Goal: Task Accomplishment & Management: Complete application form

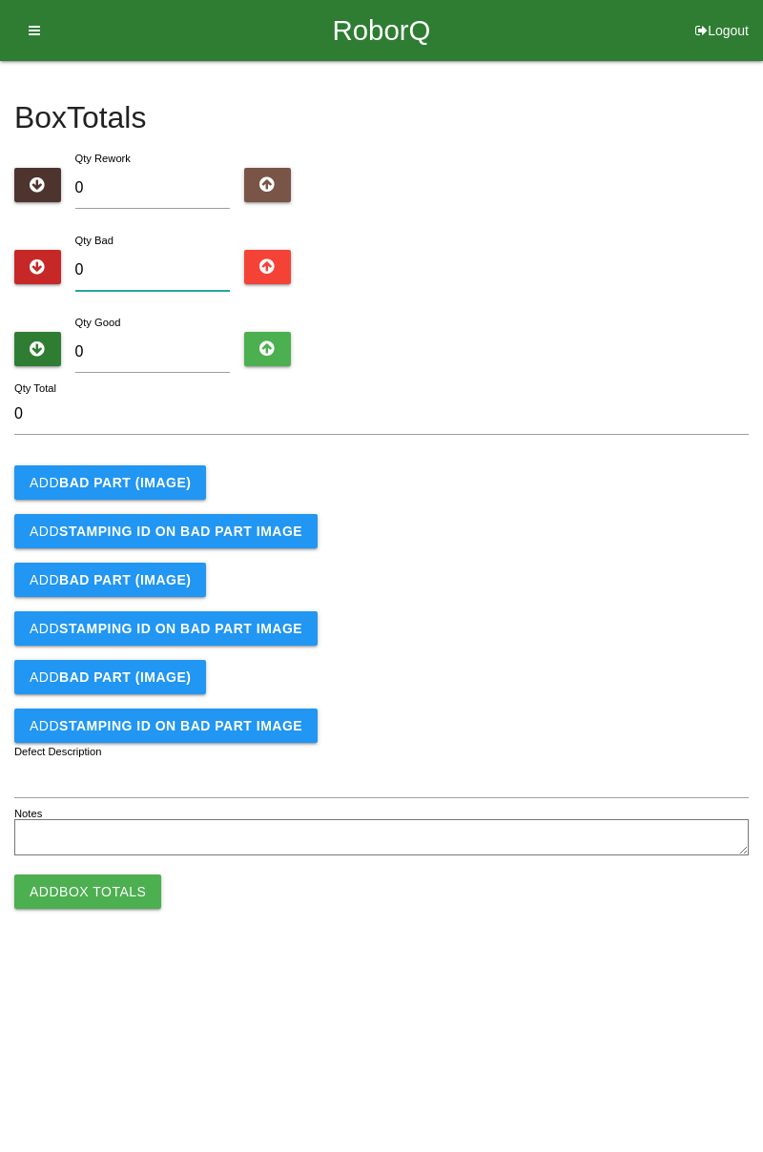
click at [166, 261] on input "0" at bounding box center [152, 270] width 155 height 41
type input "1"
type input "11"
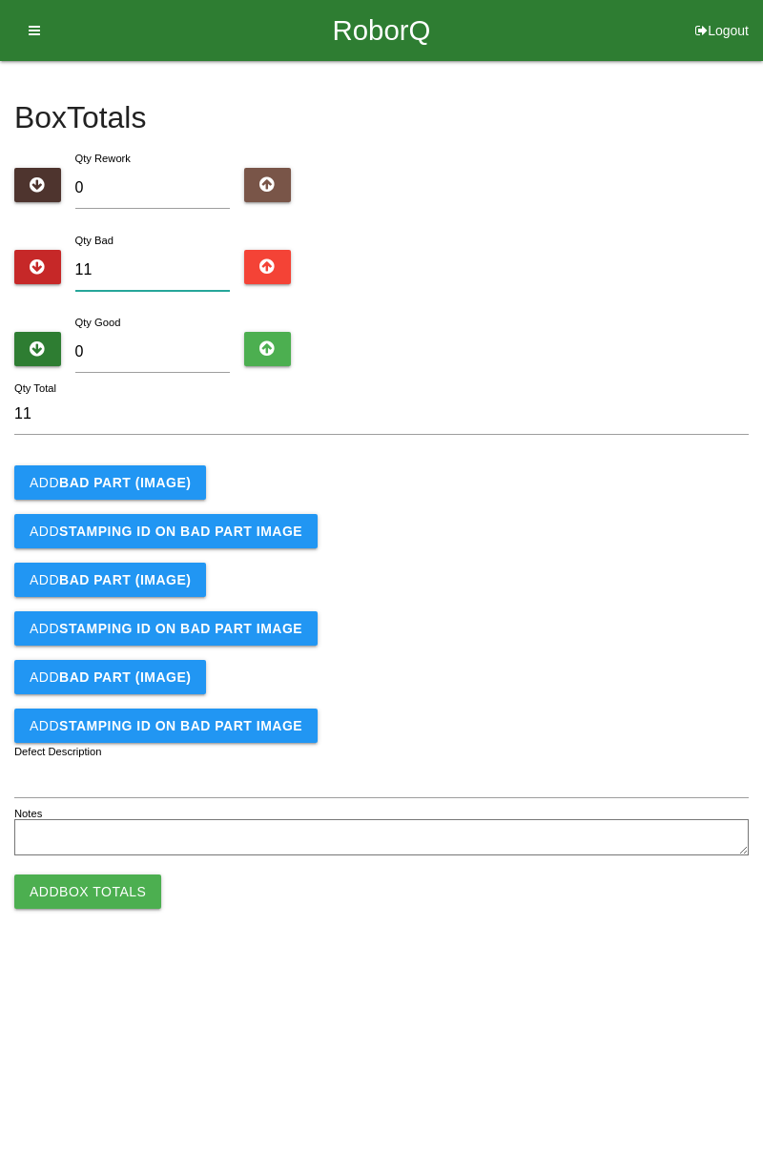
type input "11"
click at [189, 356] on input "0" at bounding box center [152, 352] width 155 height 41
type input "7"
type input "18"
type input "73"
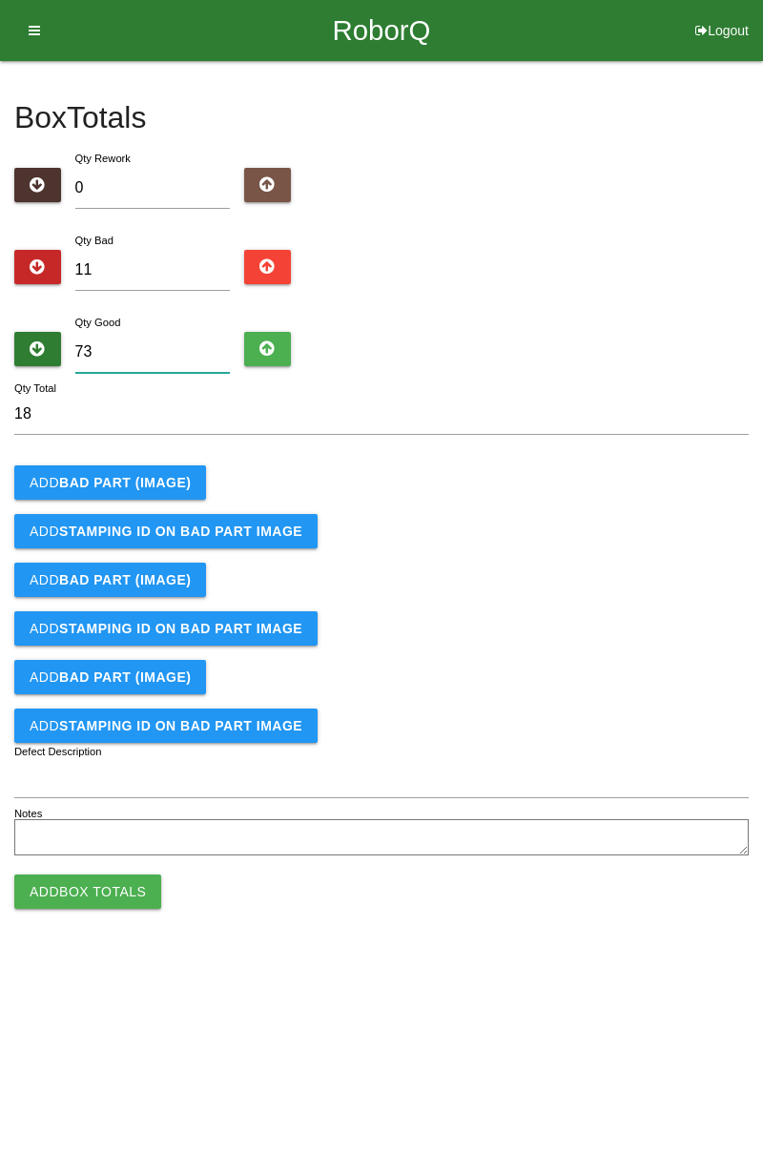
type input "84"
type input "73"
click at [164, 484] on b "BAD PART (IMAGE)" at bounding box center [125, 482] width 132 height 15
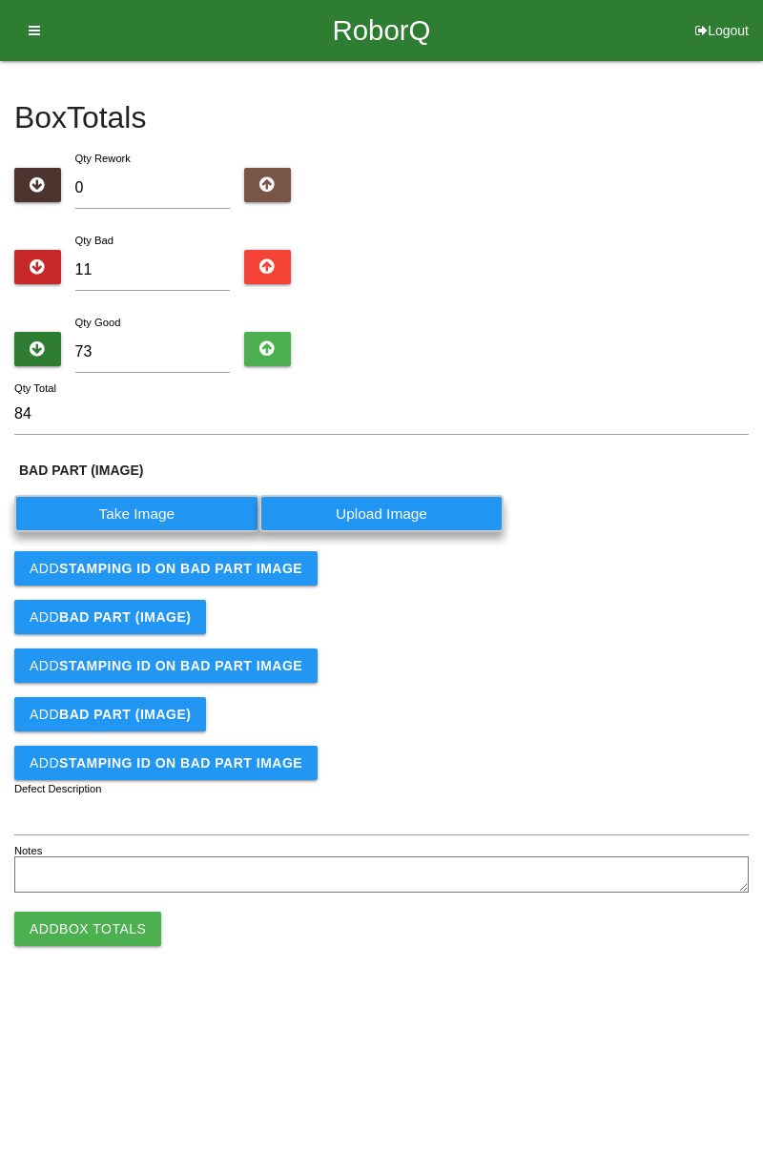
click at [159, 504] on label "Take Image" at bounding box center [136, 513] width 245 height 37
click at [0, 0] on \(IMAGE\) "Take Image" at bounding box center [0, 0] width 0 height 0
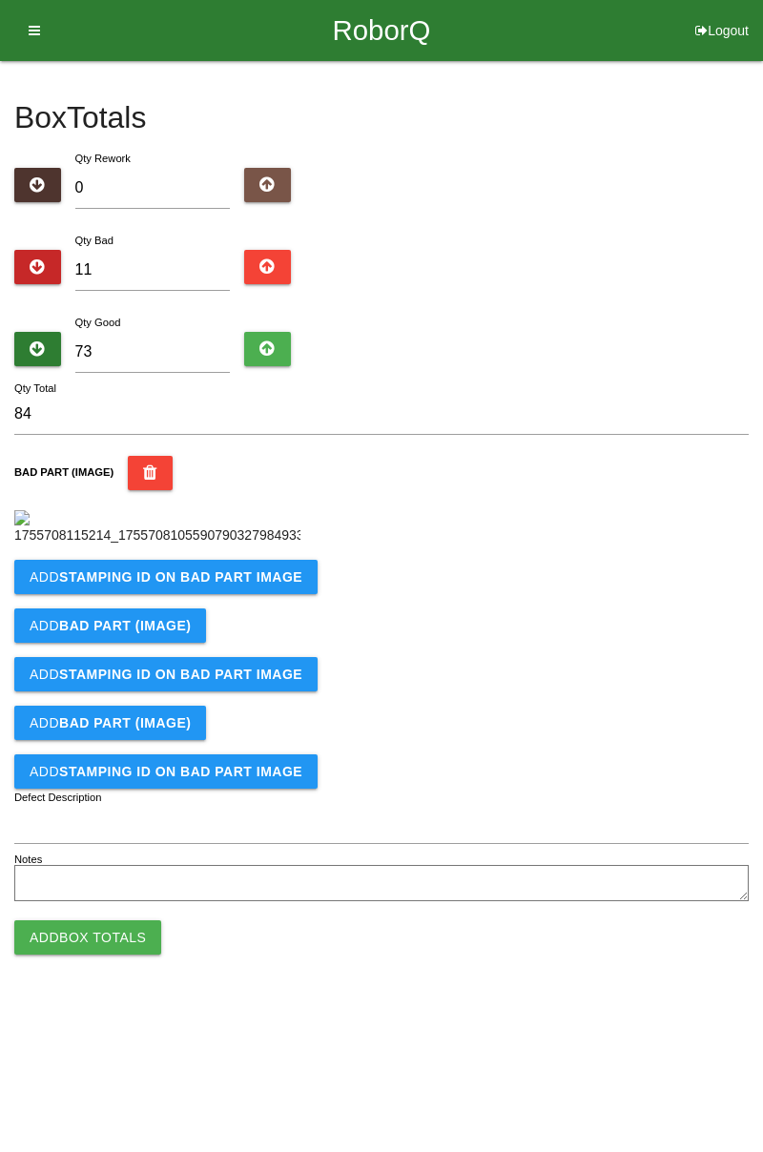
click at [246, 585] on b "STAMPING ID on BAD PART Image" at bounding box center [180, 576] width 243 height 15
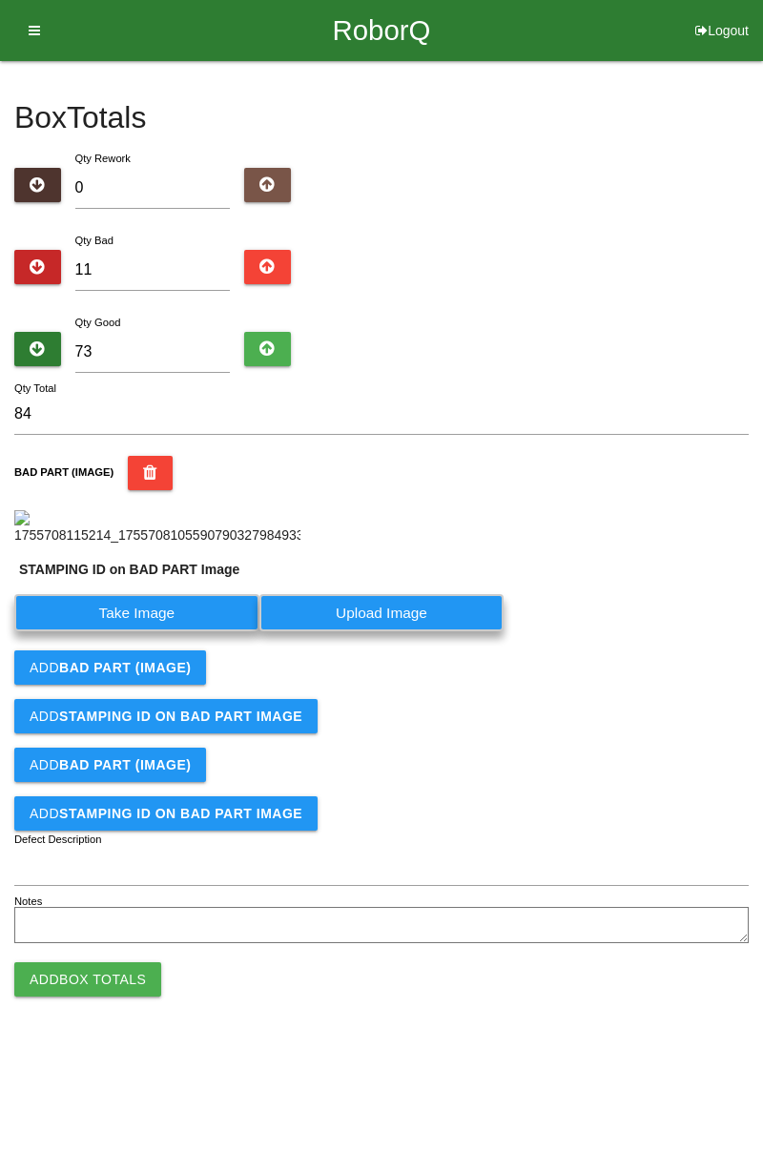
click at [158, 631] on label "Take Image" at bounding box center [136, 612] width 245 height 37
click at [0, 0] on PART "Take Image" at bounding box center [0, 0] width 0 height 0
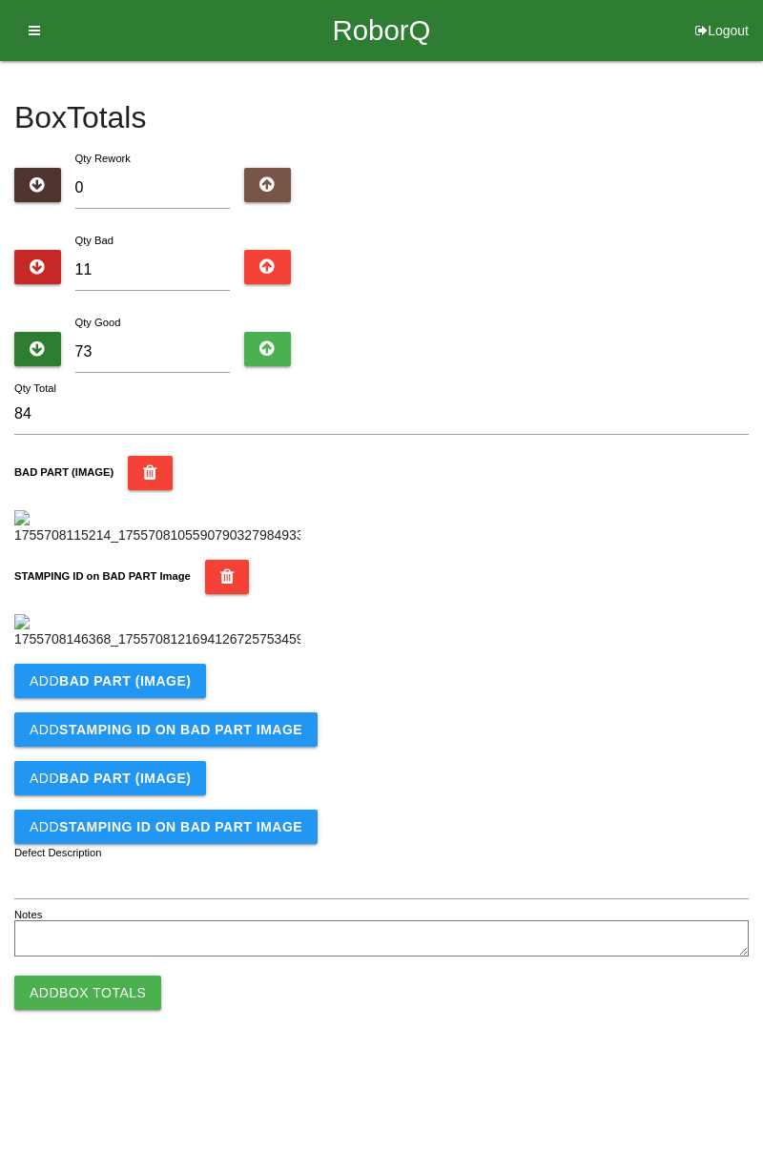
scroll to position [420, 0]
click at [147, 689] on b "BAD PART (IMAGE)" at bounding box center [125, 680] width 132 height 15
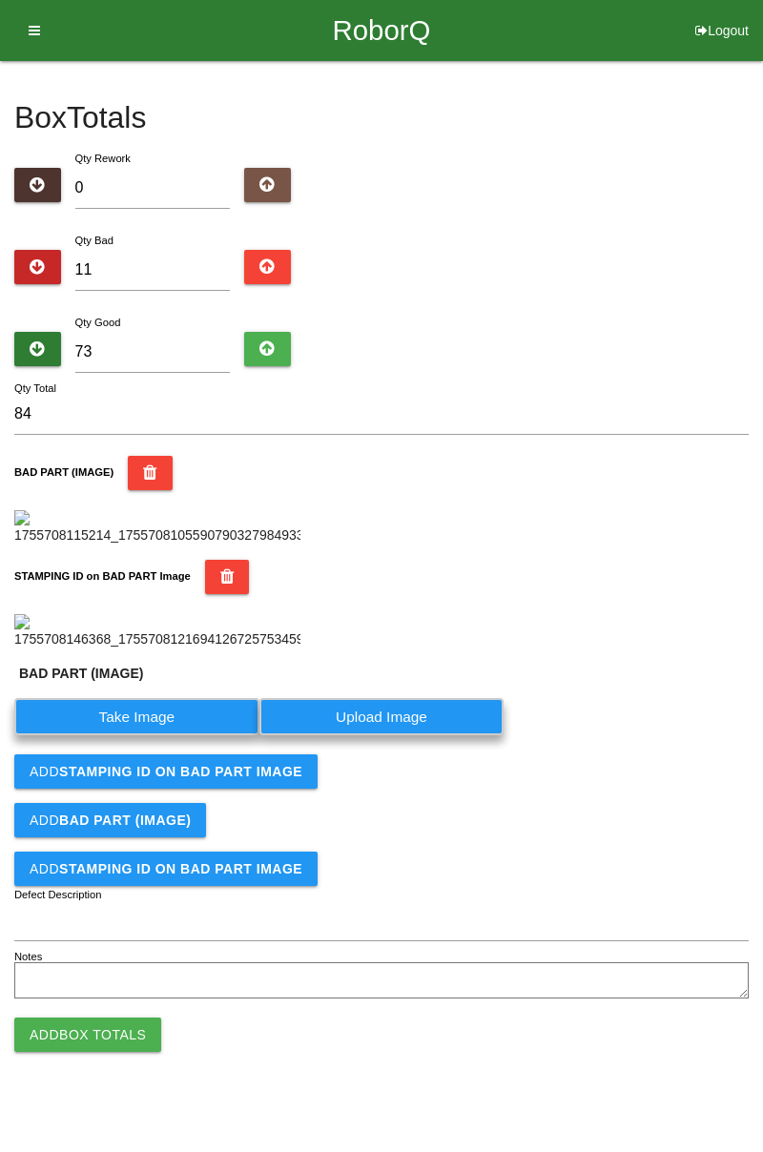
click at [154, 735] on label "Take Image" at bounding box center [136, 716] width 245 height 37
click at [0, 0] on \(IMAGE\) "Take Image" at bounding box center [0, 0] width 0 height 0
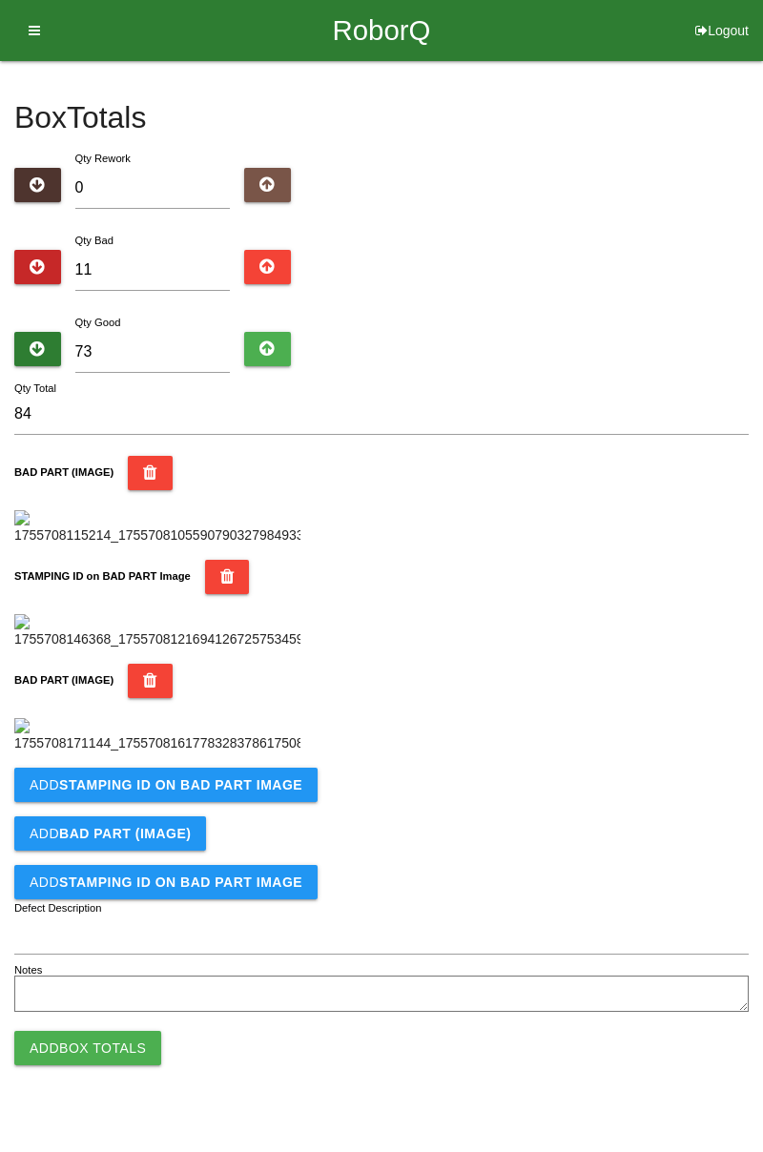
scroll to position [733, 0]
click at [183, 793] on b "STAMPING ID on BAD PART Image" at bounding box center [180, 784] width 243 height 15
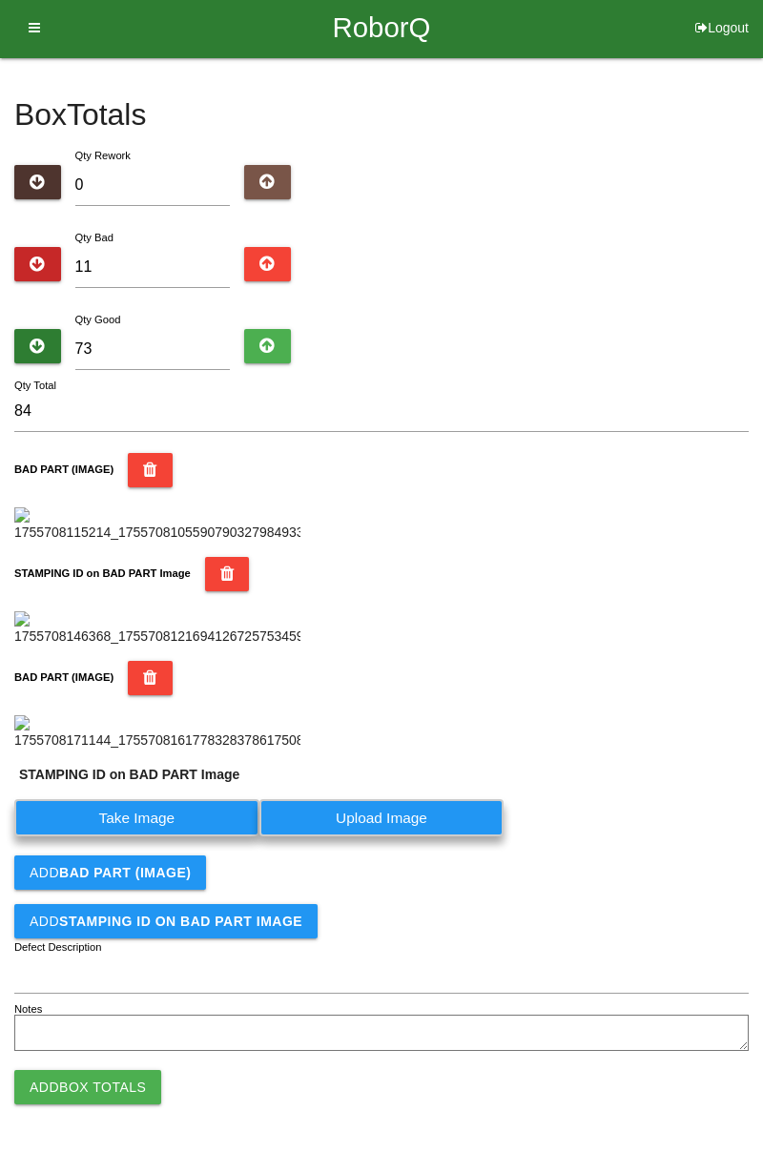
click at [162, 837] on label "Take Image" at bounding box center [136, 817] width 245 height 37
click at [0, 0] on PART "Take Image" at bounding box center [0, 0] width 0 height 0
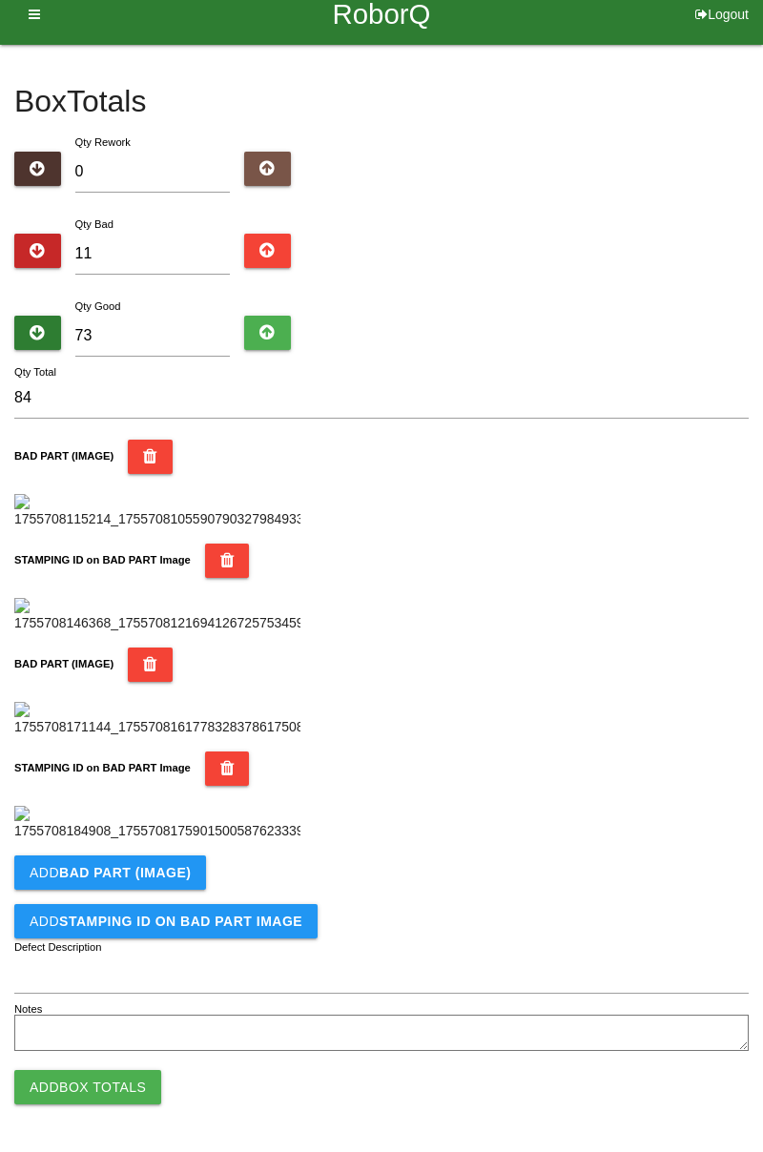
scroll to position [1045, 0]
click at [177, 870] on b "BAD PART (IMAGE)" at bounding box center [125, 872] width 132 height 15
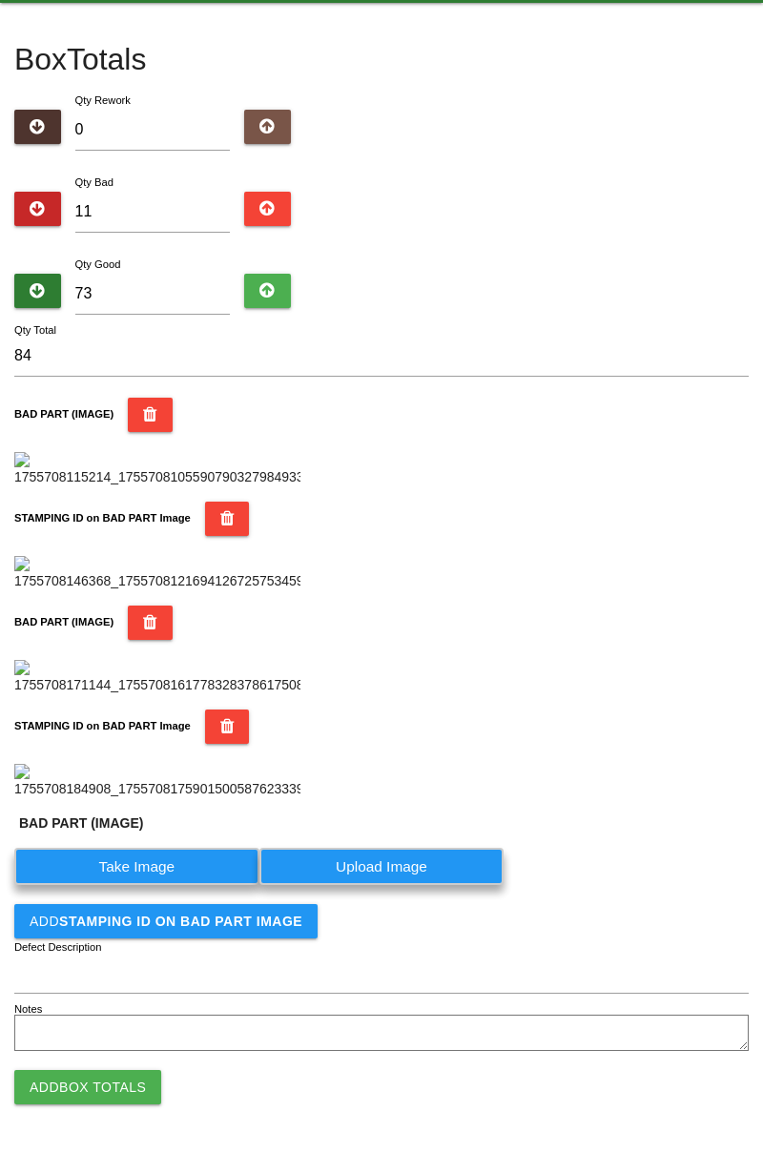
click at [172, 885] on label "Take Image" at bounding box center [136, 866] width 245 height 37
click at [0, 0] on \(IMAGE\) "Take Image" at bounding box center [0, 0] width 0 height 0
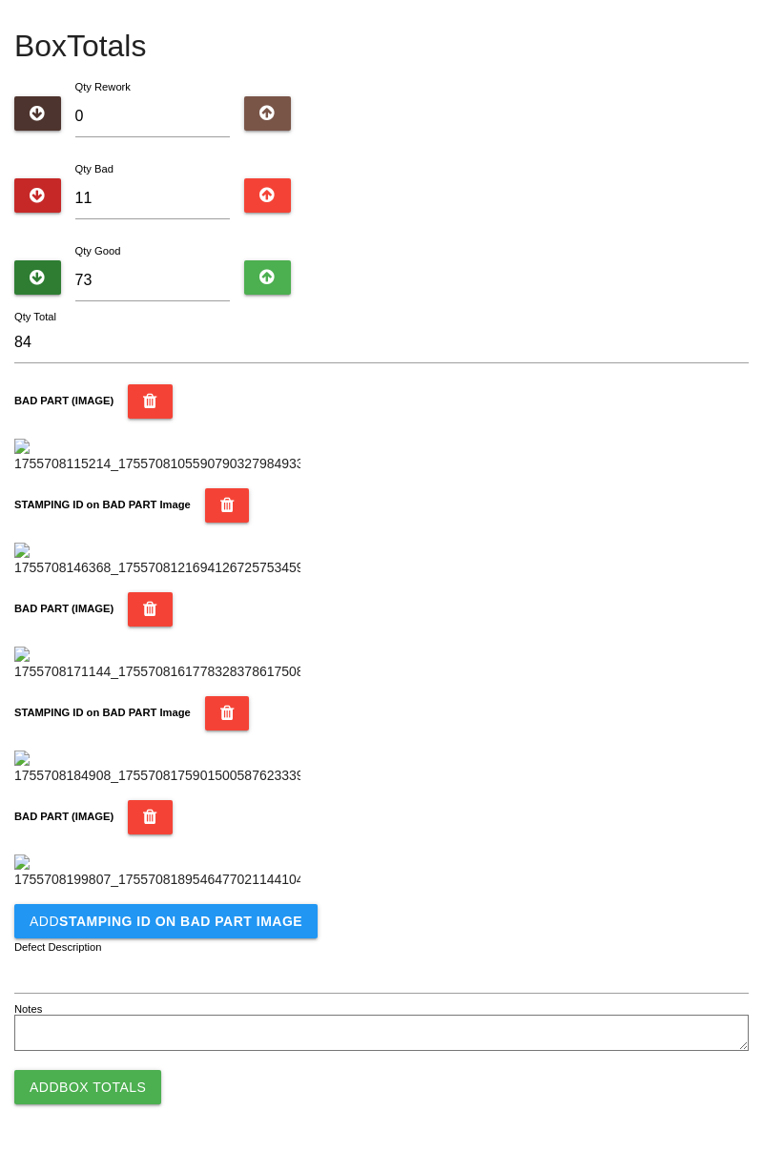
scroll to position [1358, 0]
click at [210, 923] on b "STAMPING ID on BAD PART Image" at bounding box center [180, 921] width 243 height 15
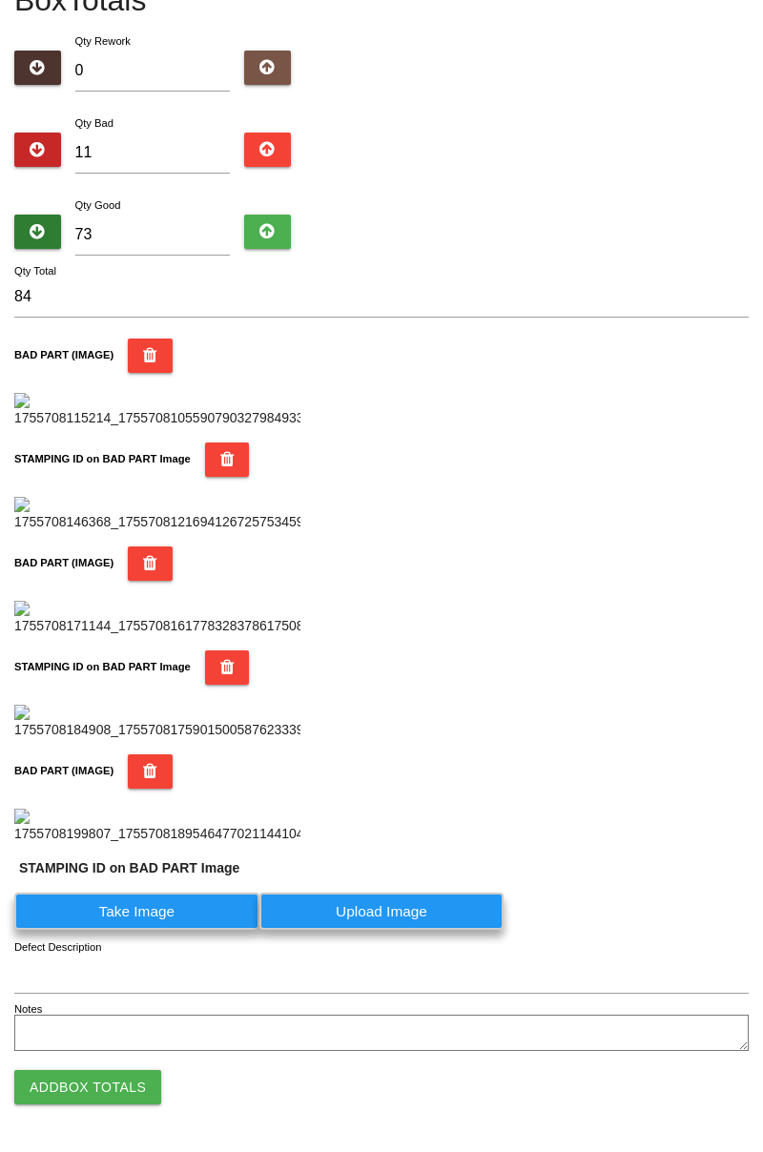
click at [181, 930] on label "Take Image" at bounding box center [136, 911] width 245 height 37
click at [0, 0] on PART "Take Image" at bounding box center [0, 0] width 0 height 0
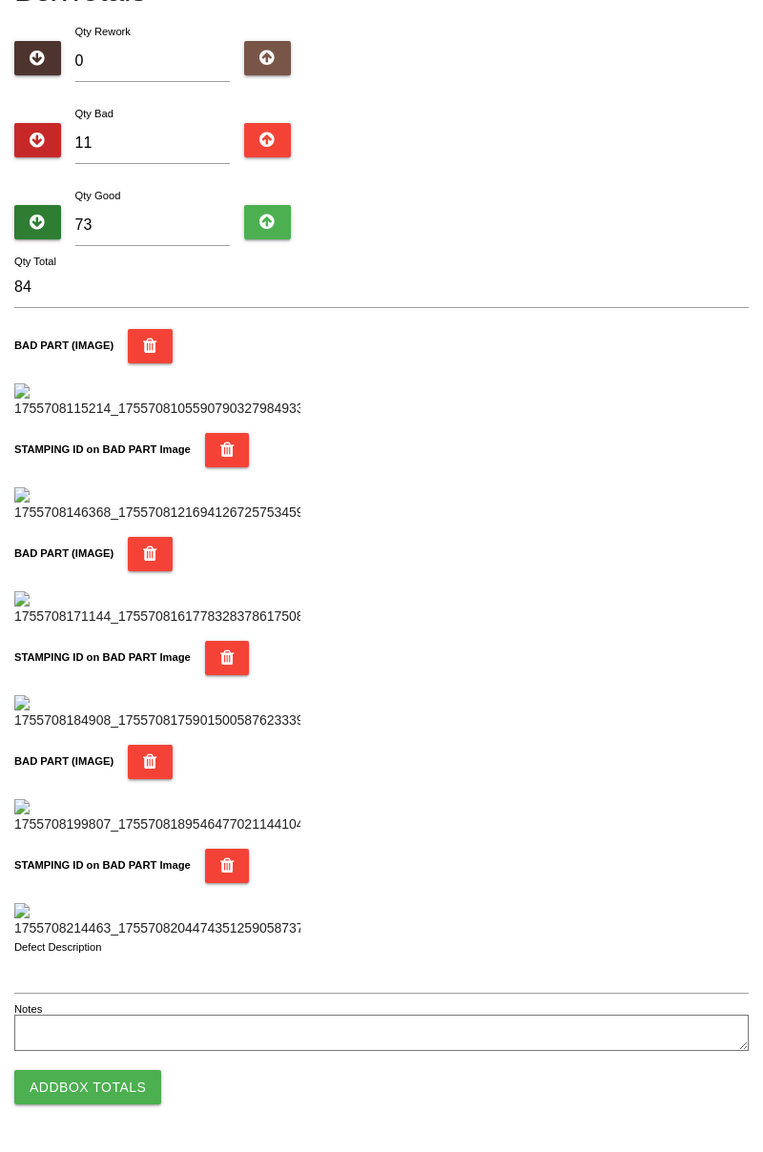
scroll to position [1671, 0]
click at [133, 1072] on button "Add Box Totals" at bounding box center [87, 1087] width 147 height 34
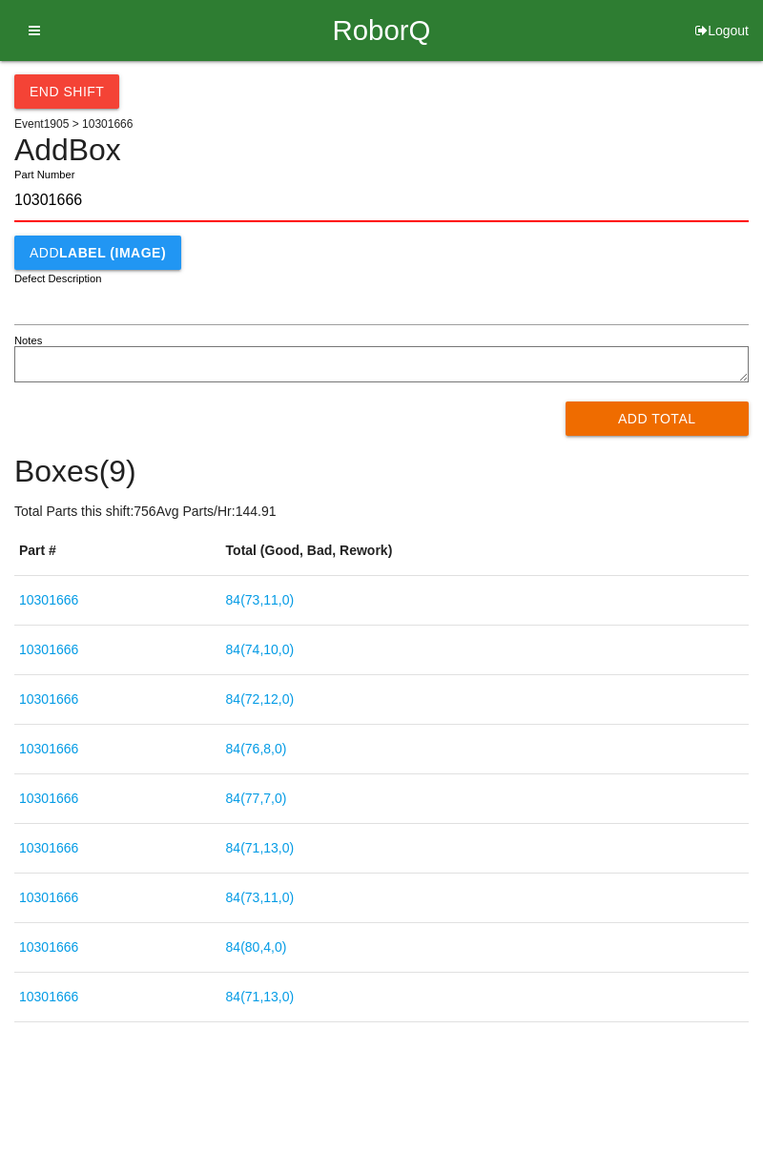
type input "10301666"
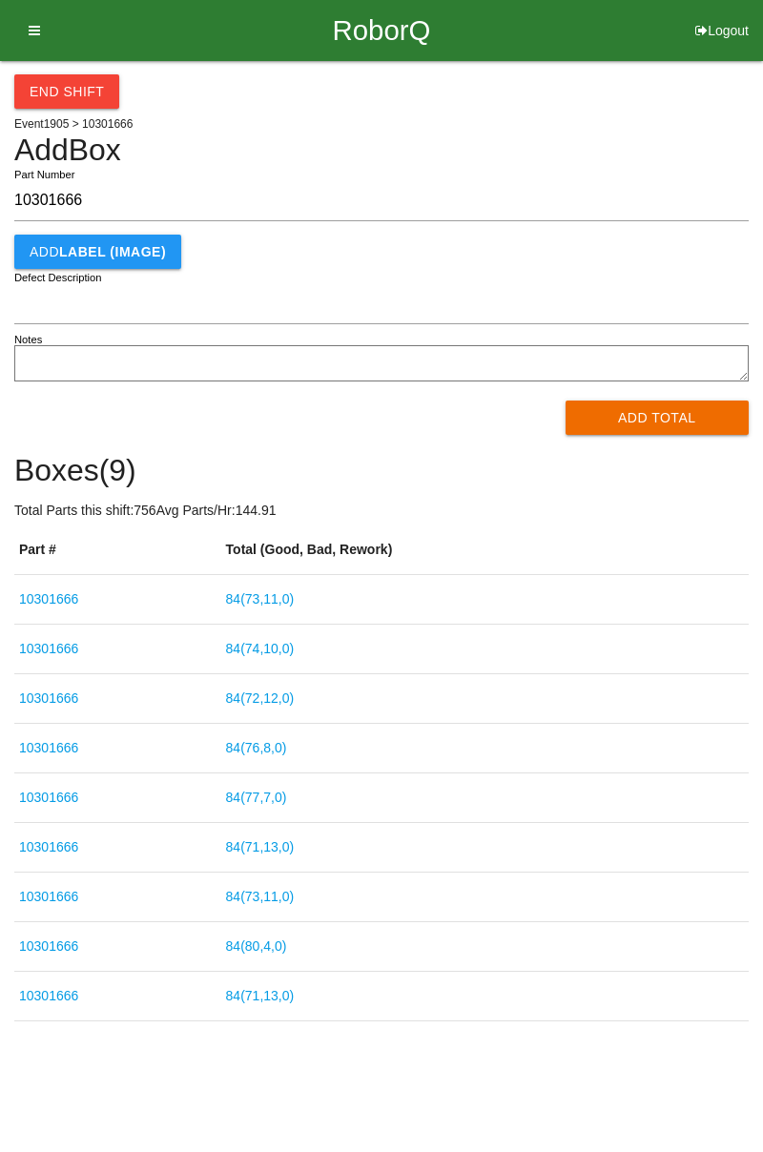
click at [665, 414] on button "Add Total" at bounding box center [658, 418] width 184 height 34
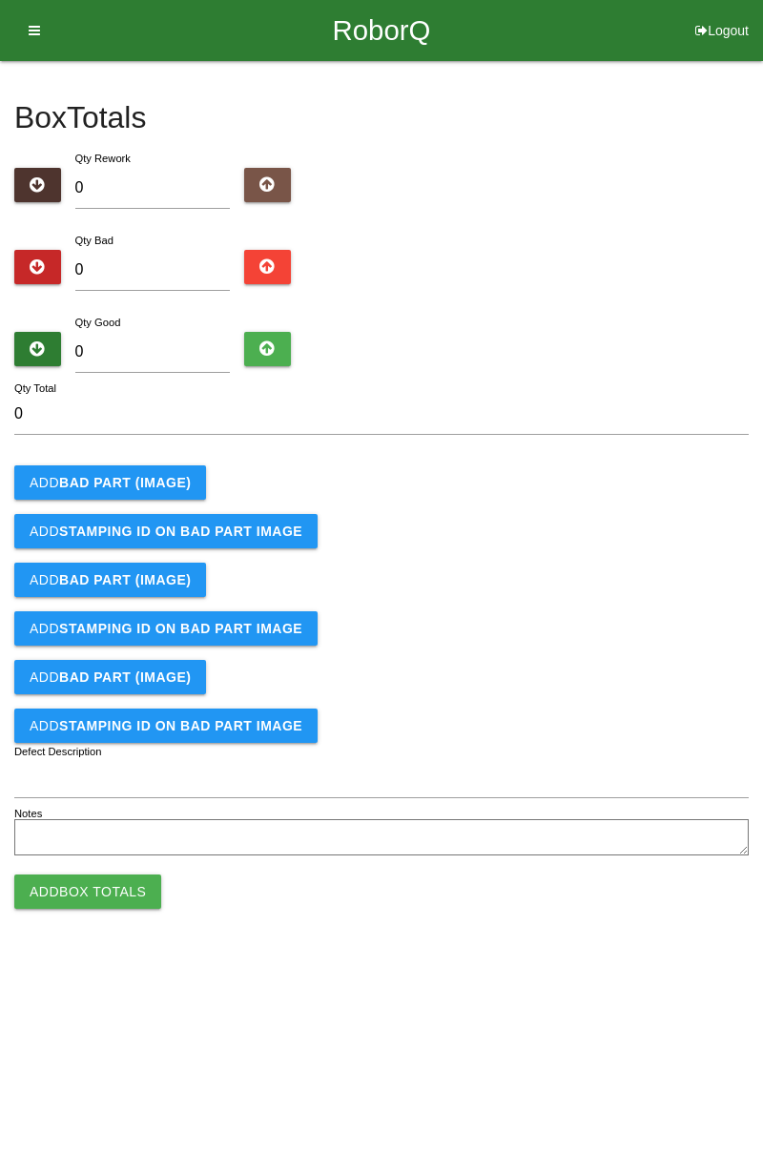
click at [153, 482] on b "BAD PART (IMAGE)" at bounding box center [125, 482] width 132 height 15
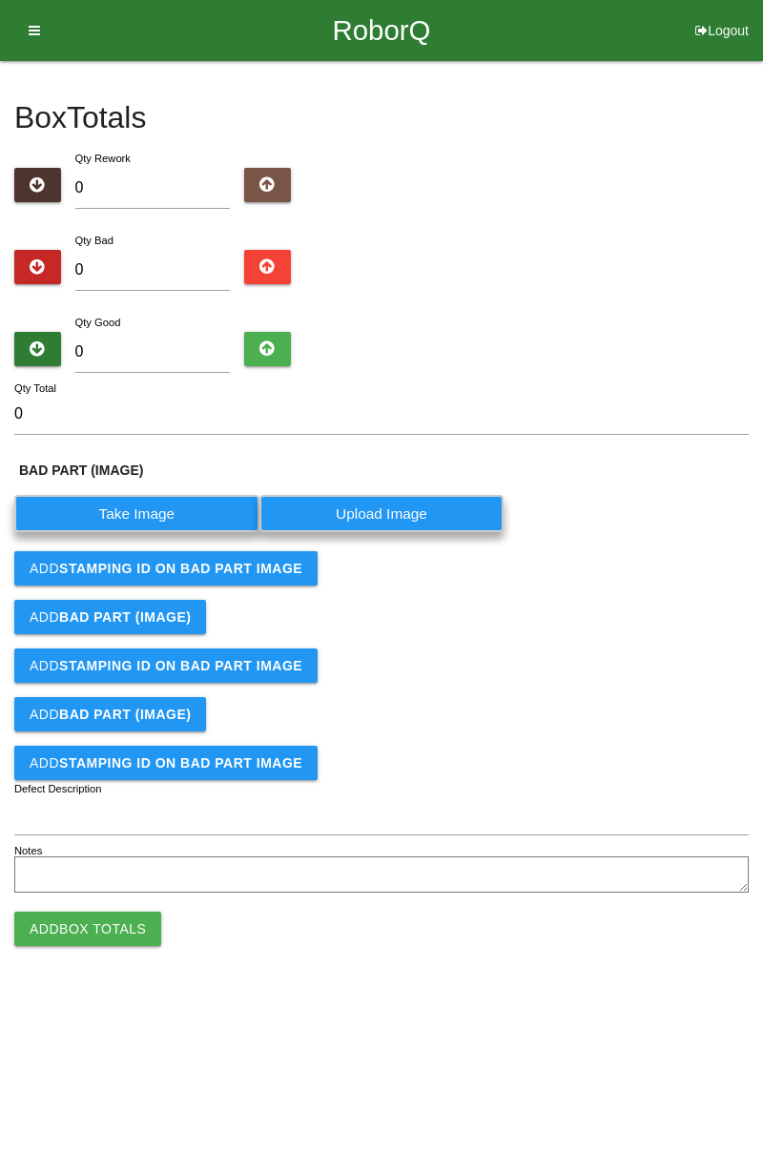
click at [148, 507] on label "Take Image" at bounding box center [136, 513] width 245 height 37
click at [0, 0] on \(IMAGE\) "Take Image" at bounding box center [0, 0] width 0 height 0
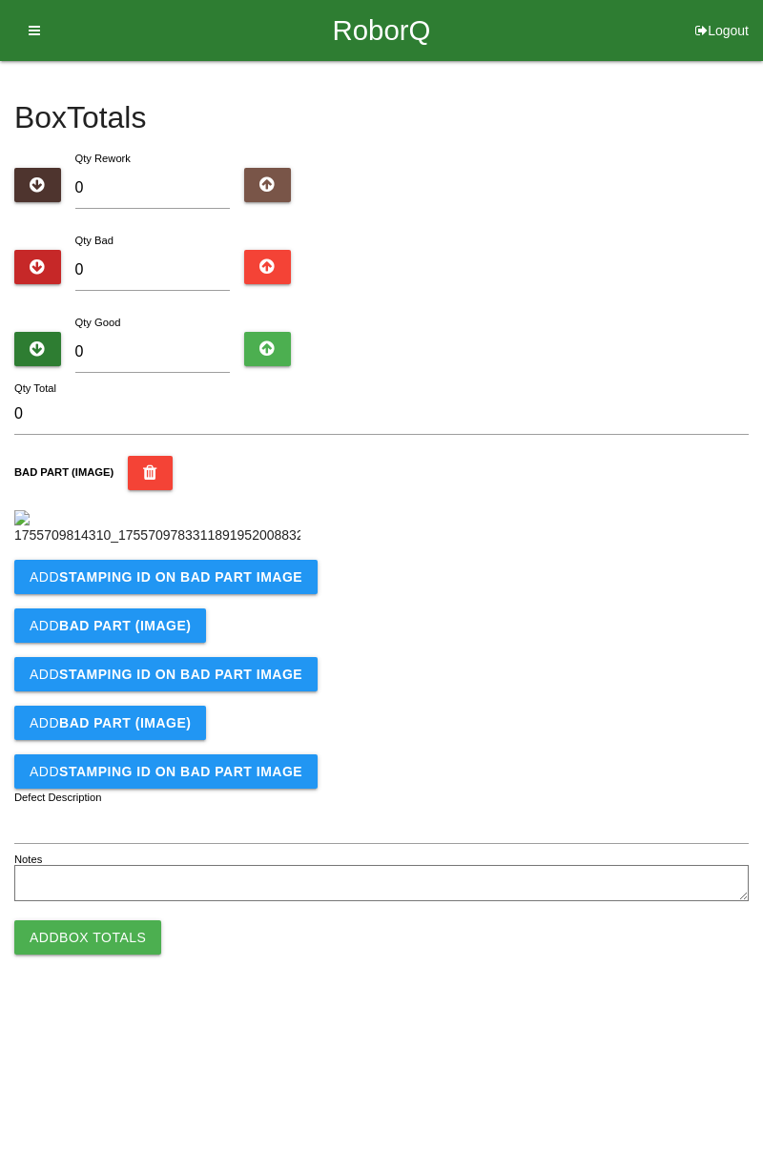
scroll to position [107, 0]
click at [224, 594] on button "Add STAMPING ID on BAD PART Image" at bounding box center [165, 577] width 303 height 34
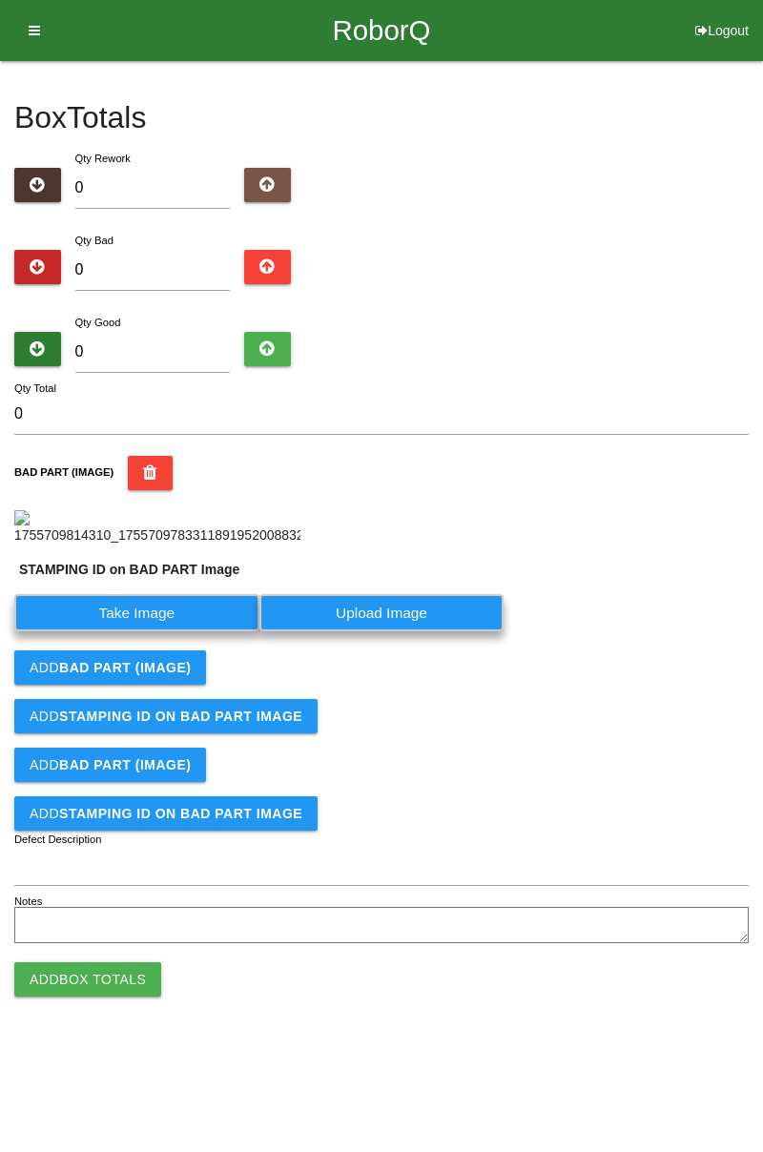
click at [145, 631] on label "Take Image" at bounding box center [136, 612] width 245 height 37
click at [0, 0] on PART "Take Image" at bounding box center [0, 0] width 0 height 0
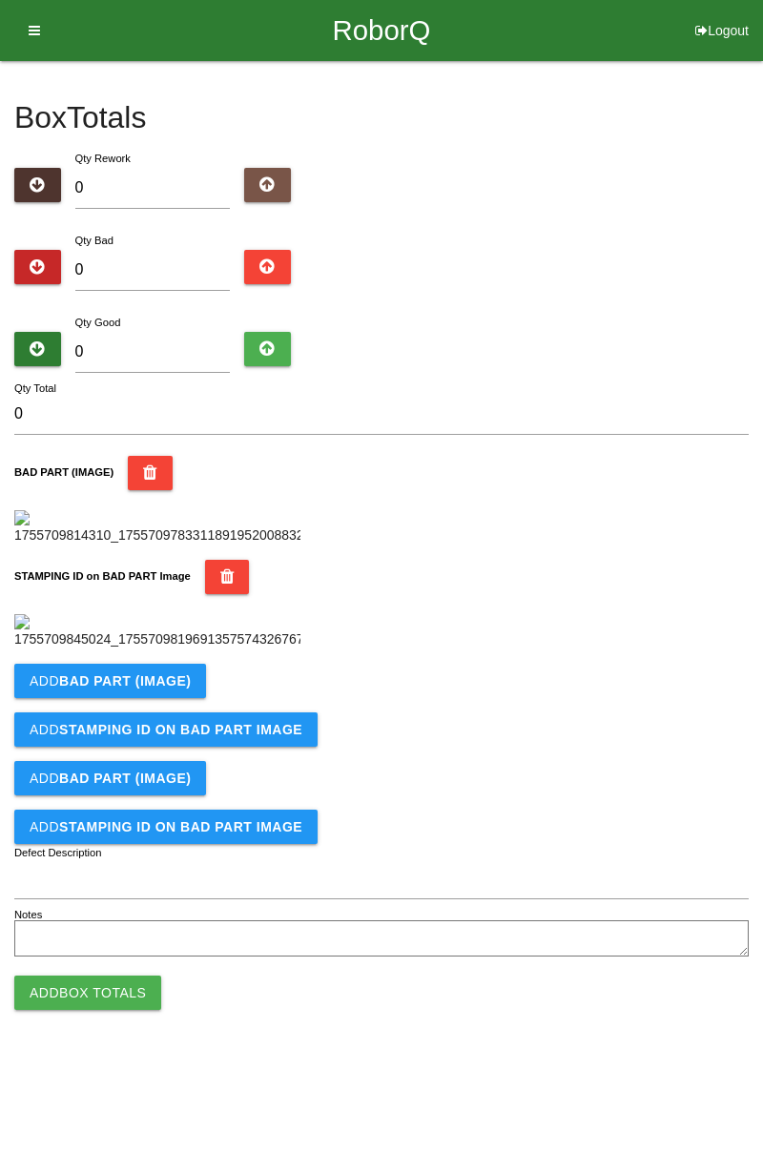
scroll to position [420, 0]
click at [183, 689] on b "BAD PART (IMAGE)" at bounding box center [125, 680] width 132 height 15
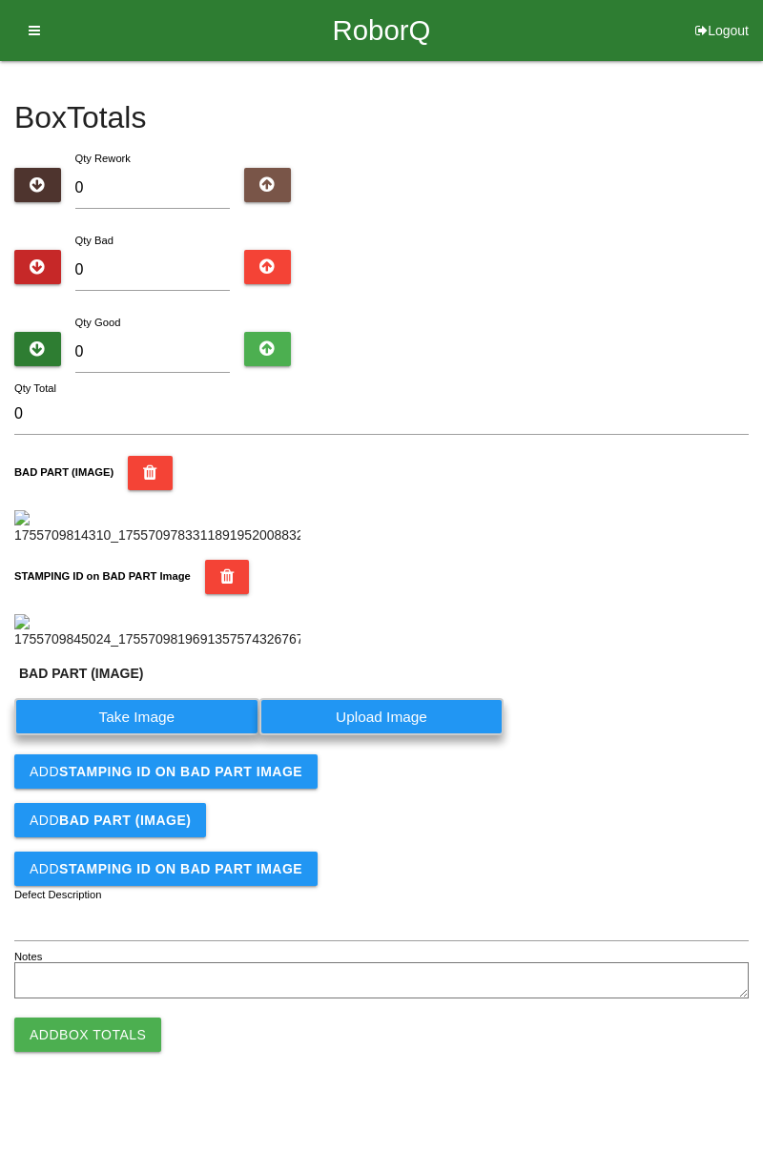
click at [159, 735] on label "Take Image" at bounding box center [136, 716] width 245 height 37
click at [0, 0] on \(IMAGE\) "Take Image" at bounding box center [0, 0] width 0 height 0
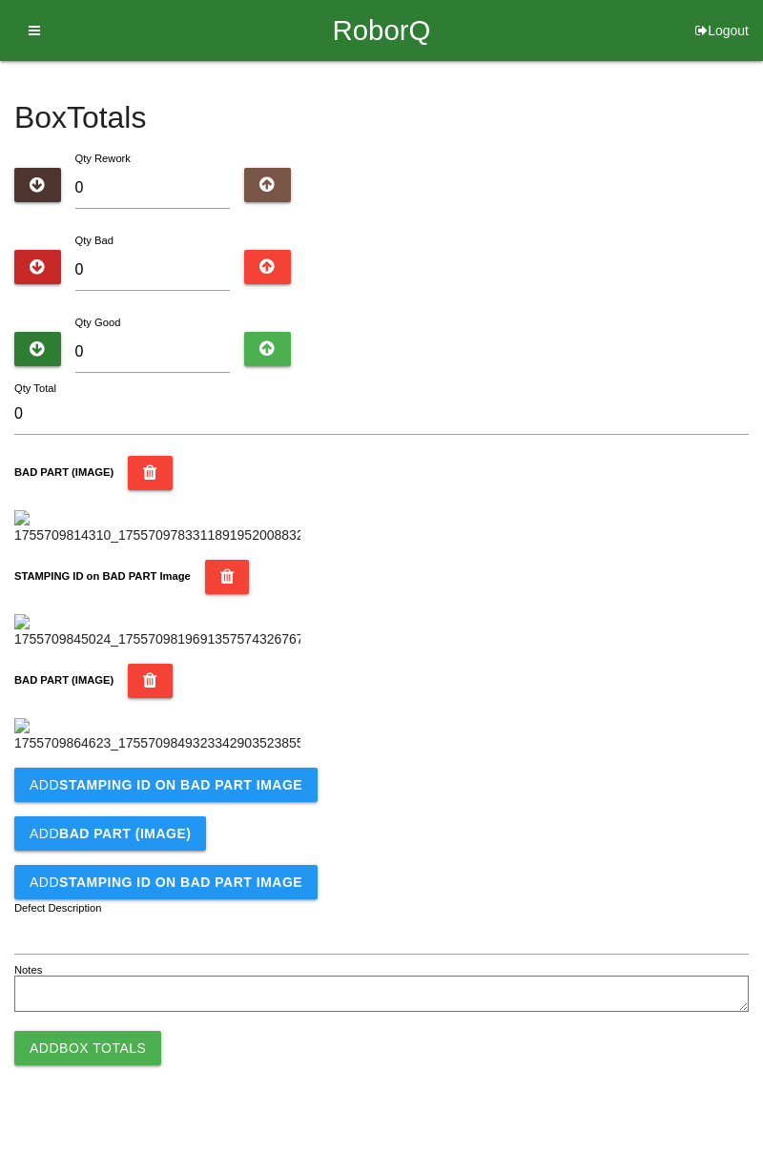
scroll to position [733, 0]
click at [194, 802] on button "Add STAMPING ID on BAD PART Image" at bounding box center [165, 785] width 303 height 34
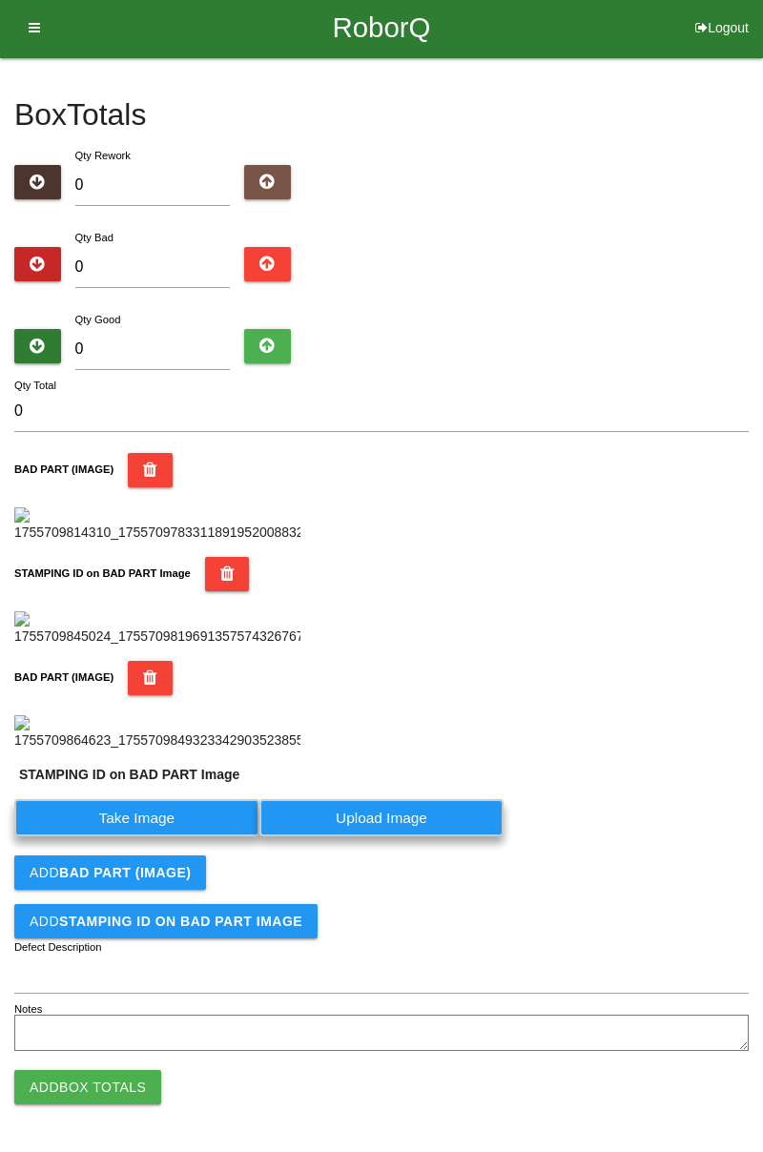
click at [138, 837] on label "Take Image" at bounding box center [136, 817] width 245 height 37
click at [0, 0] on PART "Take Image" at bounding box center [0, 0] width 0 height 0
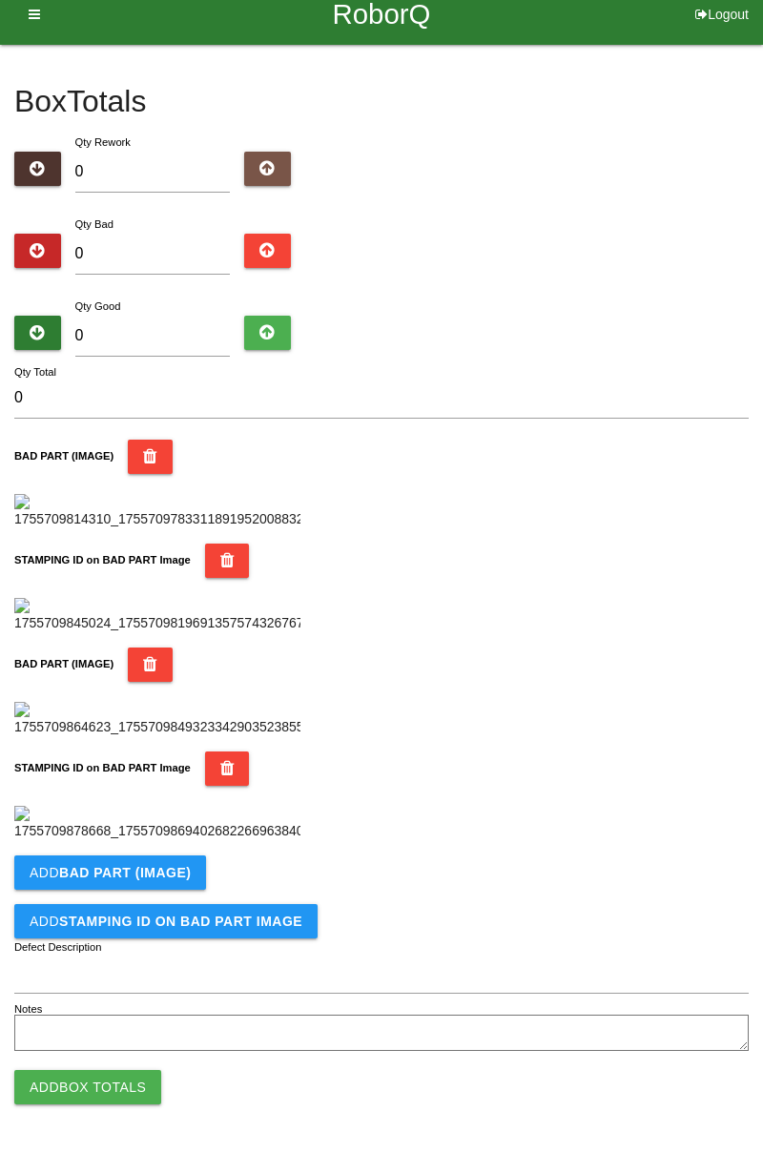
scroll to position [1045, 0]
click at [174, 876] on b "BAD PART (IMAGE)" at bounding box center [125, 872] width 132 height 15
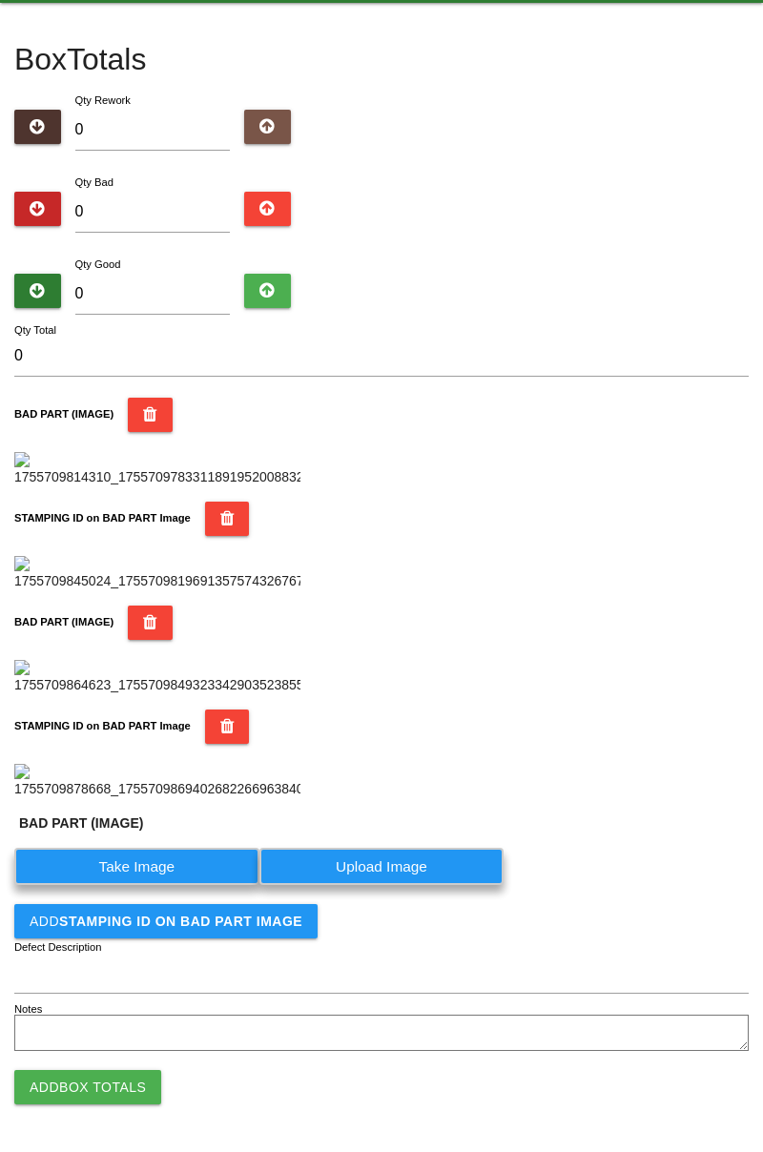
click at [156, 885] on label "Take Image" at bounding box center [136, 866] width 245 height 37
click at [0, 0] on \(IMAGE\) "Take Image" at bounding box center [0, 0] width 0 height 0
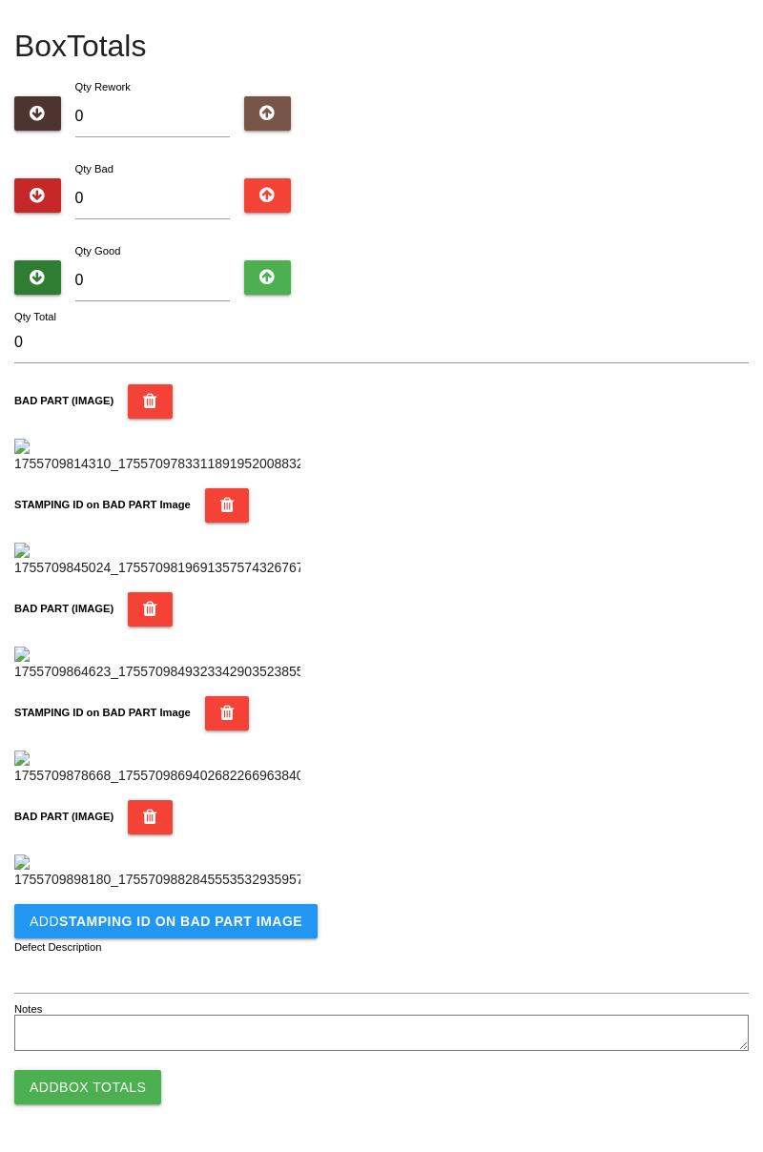
scroll to position [1358, 0]
click at [166, 927] on b "STAMPING ID on BAD PART Image" at bounding box center [180, 921] width 243 height 15
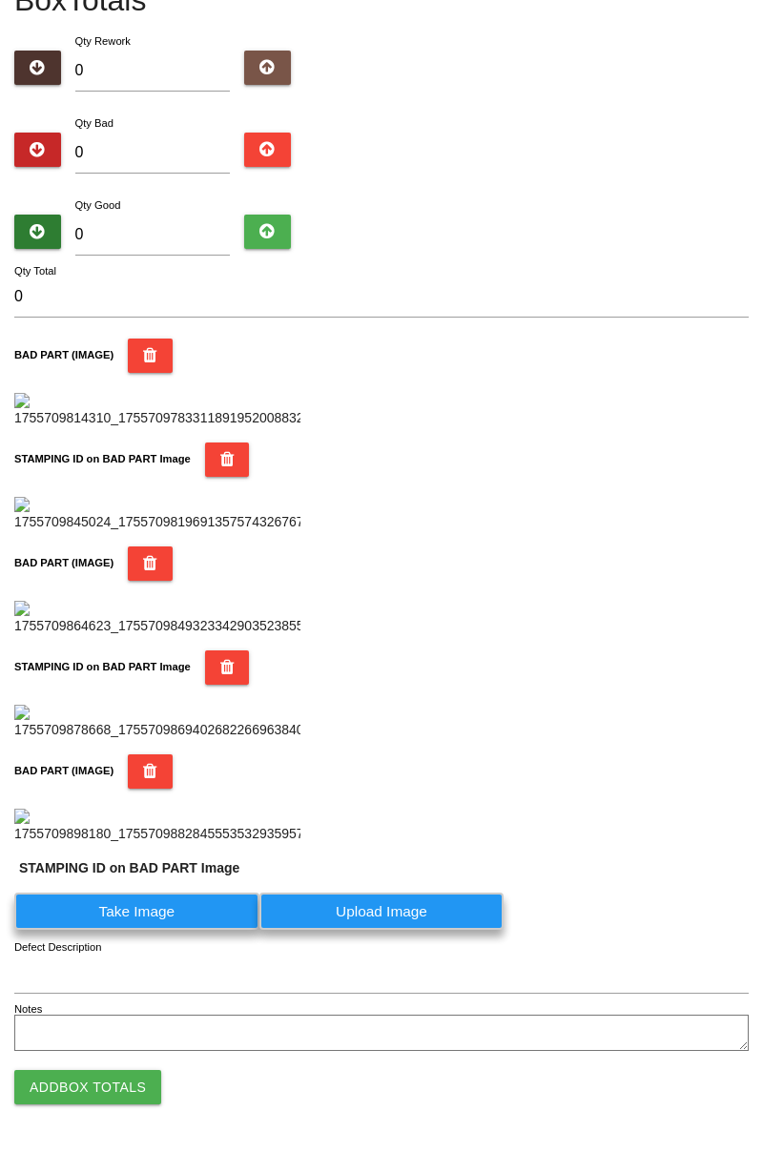
click at [156, 930] on label "Take Image" at bounding box center [136, 911] width 245 height 37
click at [0, 0] on PART "Take Image" at bounding box center [0, 0] width 0 height 0
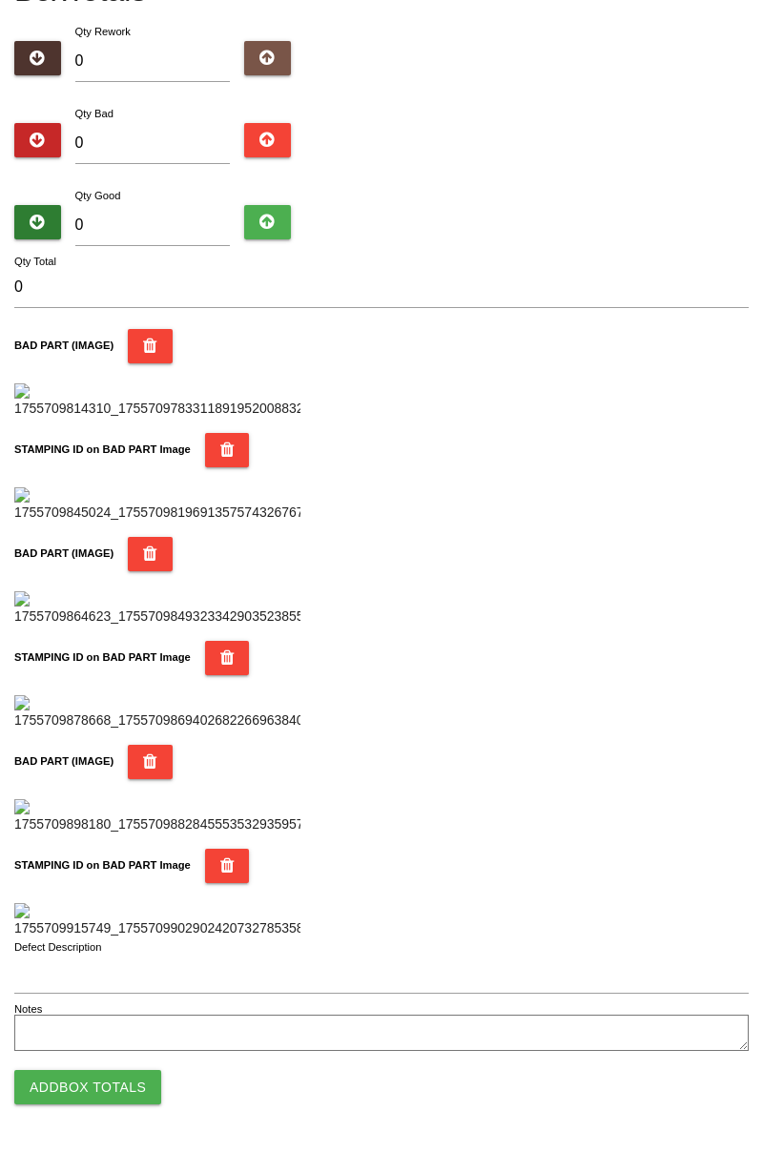
scroll to position [1671, 0]
click at [124, 1089] on button "Add Box Totals" at bounding box center [87, 1087] width 147 height 34
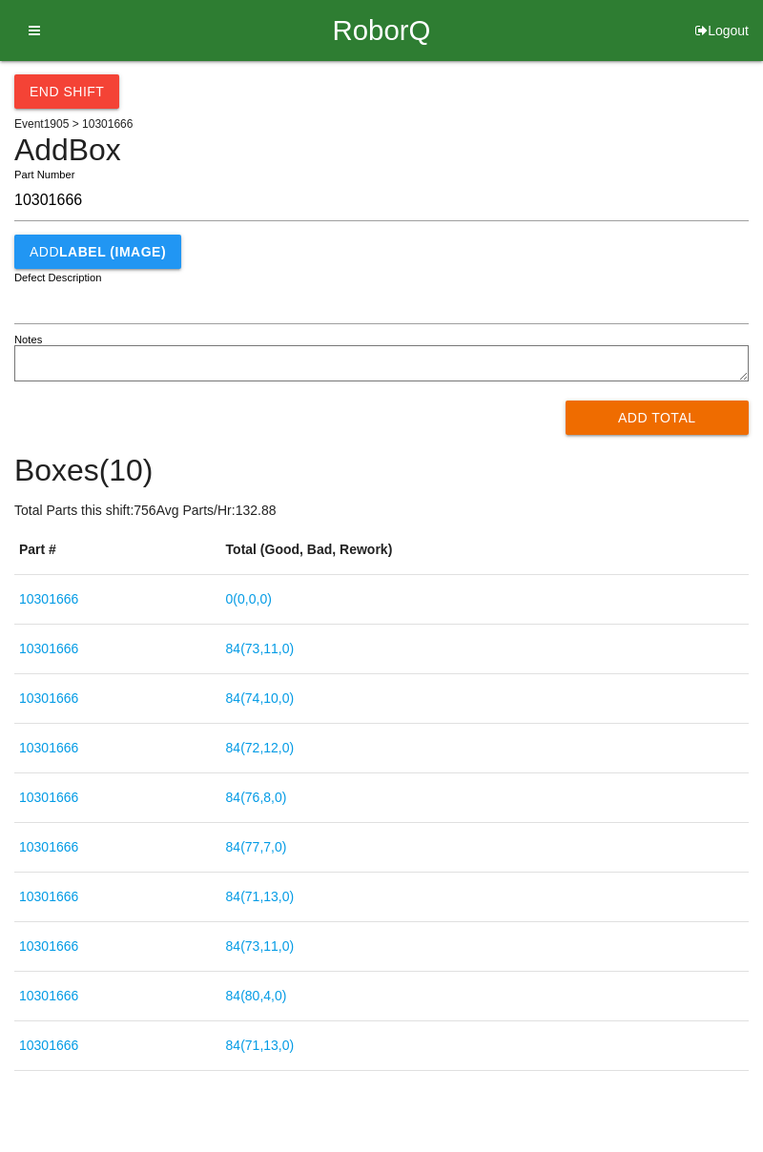
type input "10301666"
click at [762, 386] on div "End Shift Event 1905 > 10301666 Add Box 10301666 Part Number Add LABEL (IMAGE) …" at bounding box center [381, 566] width 763 height 1010
click at [271, 605] on link "0 ( 0 , 0 , 0 )" at bounding box center [249, 598] width 46 height 15
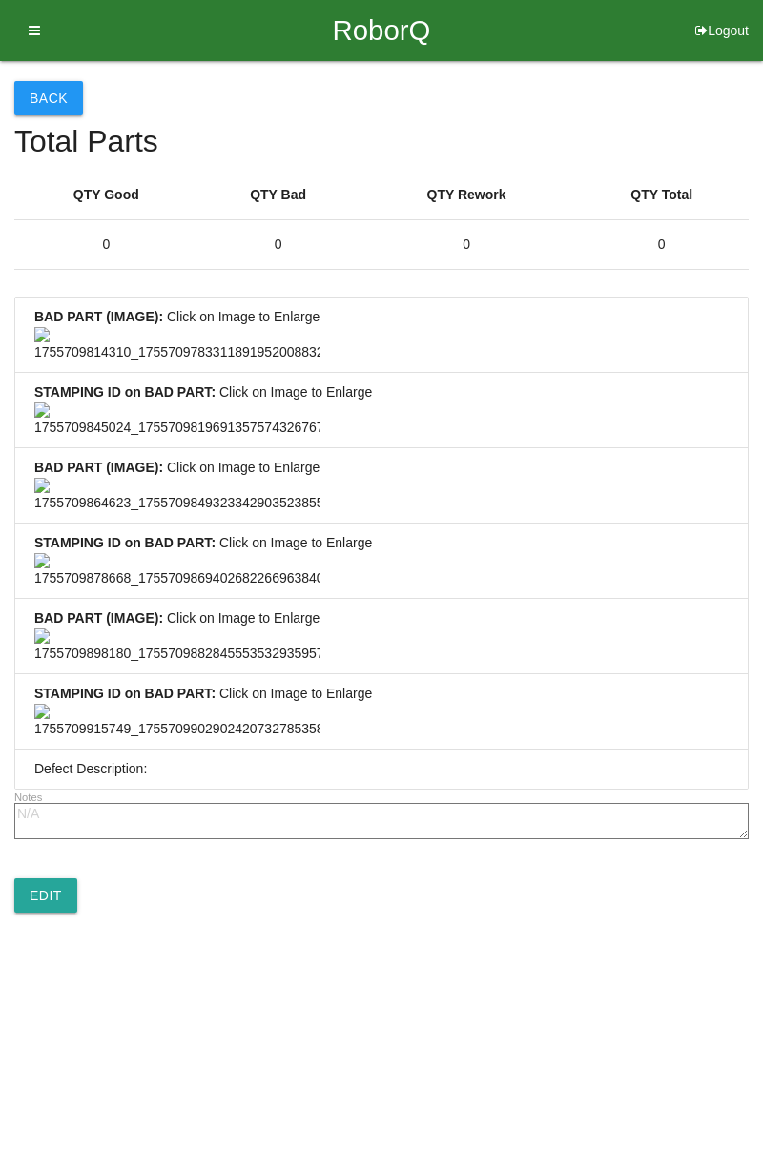
click at [40, 99] on button "Back" at bounding box center [48, 98] width 69 height 34
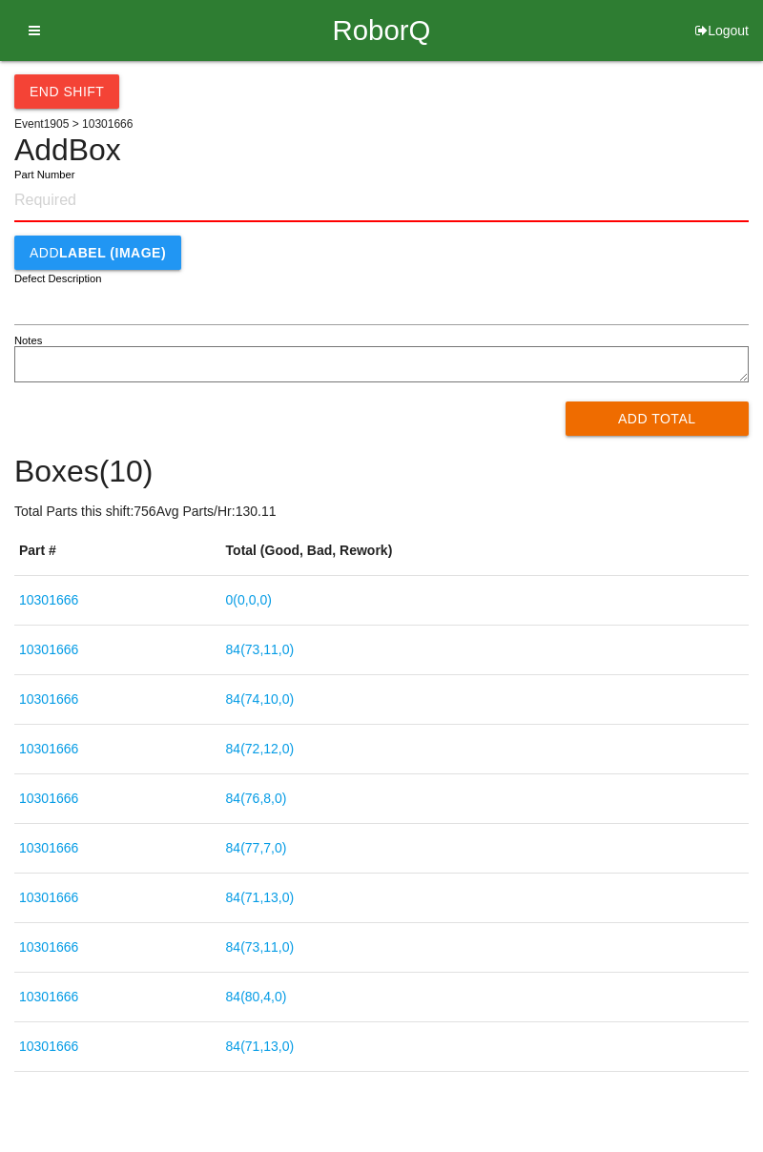
click at [256, 605] on link "0 ( 0 , 0 , 0 )" at bounding box center [249, 599] width 46 height 15
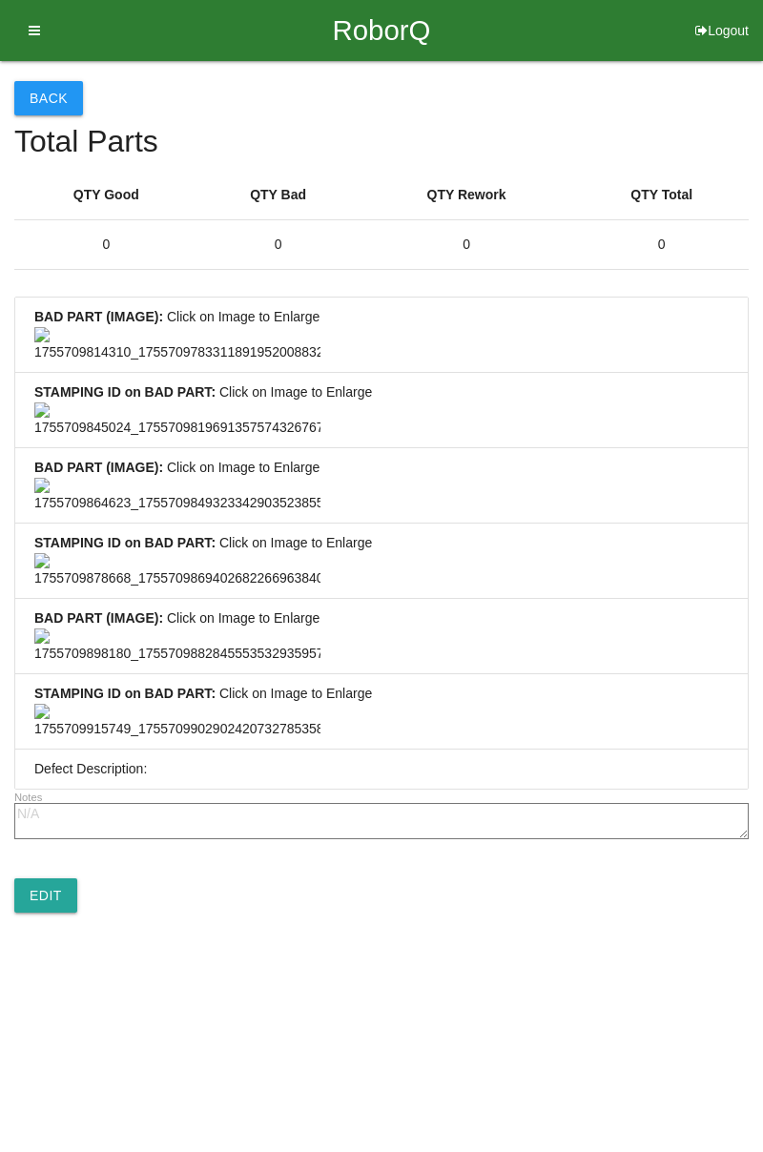
click at [53, 98] on button "Back" at bounding box center [48, 98] width 69 height 34
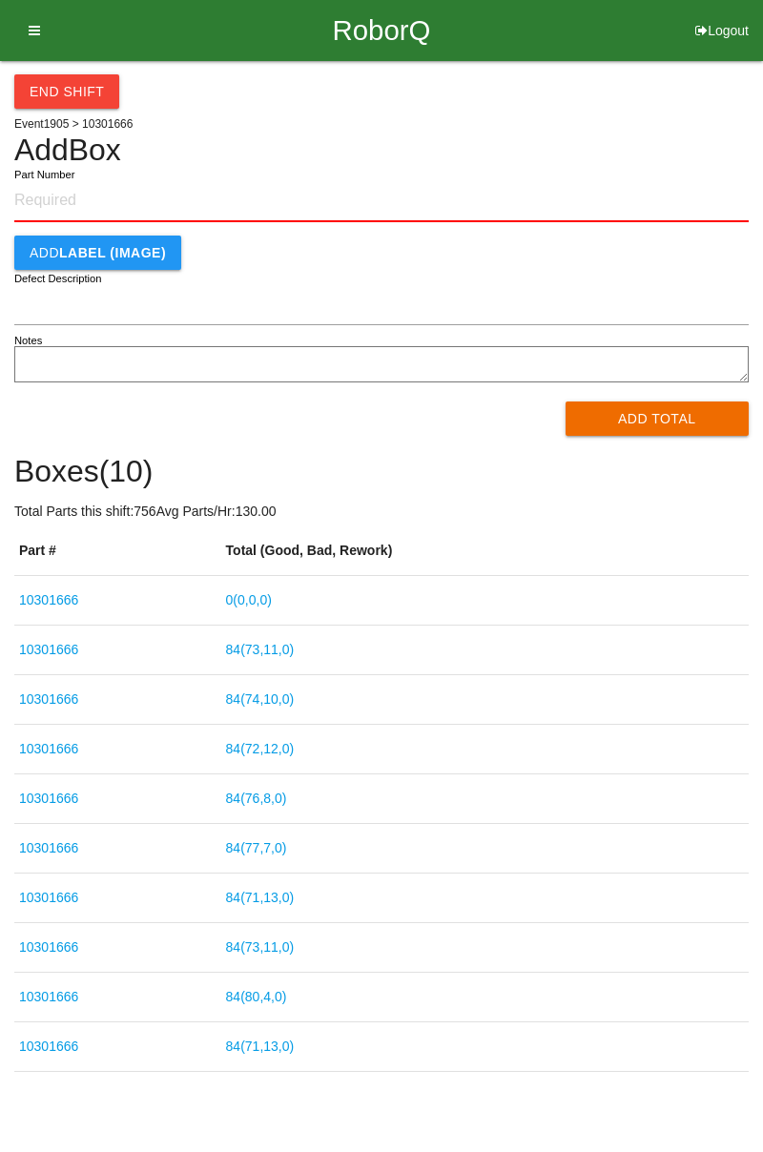
click at [264, 595] on link "0 ( 0 , 0 , 0 )" at bounding box center [249, 599] width 46 height 15
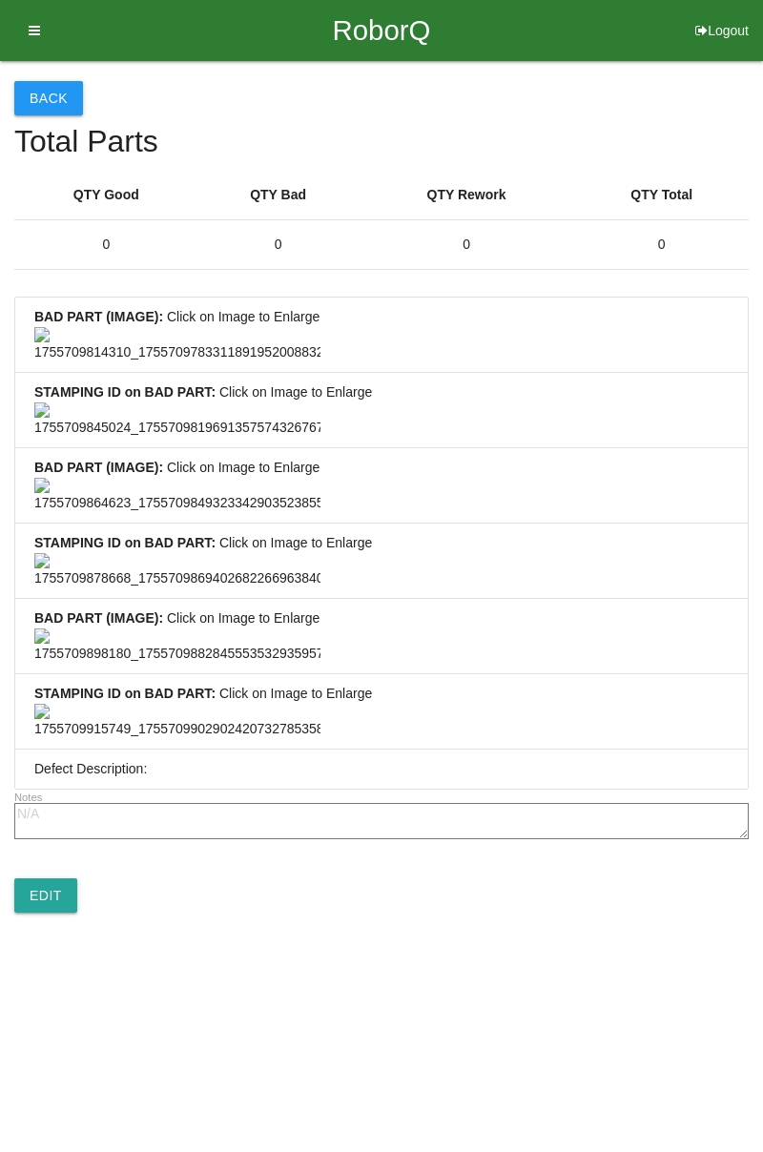
scroll to position [1418, 0]
click at [58, 913] on link "Edit" at bounding box center [45, 895] width 63 height 34
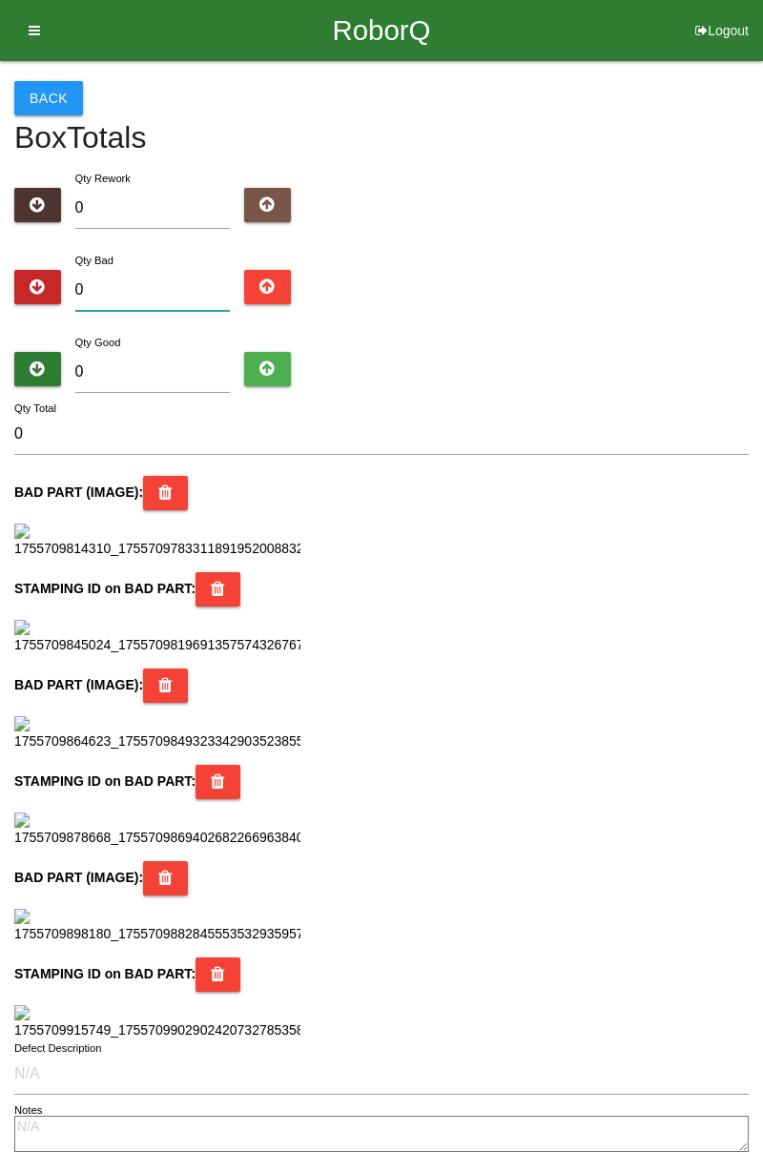
click at [156, 285] on input "0" at bounding box center [152, 290] width 155 height 41
type input "6"
click at [177, 363] on input "0" at bounding box center [152, 372] width 155 height 41
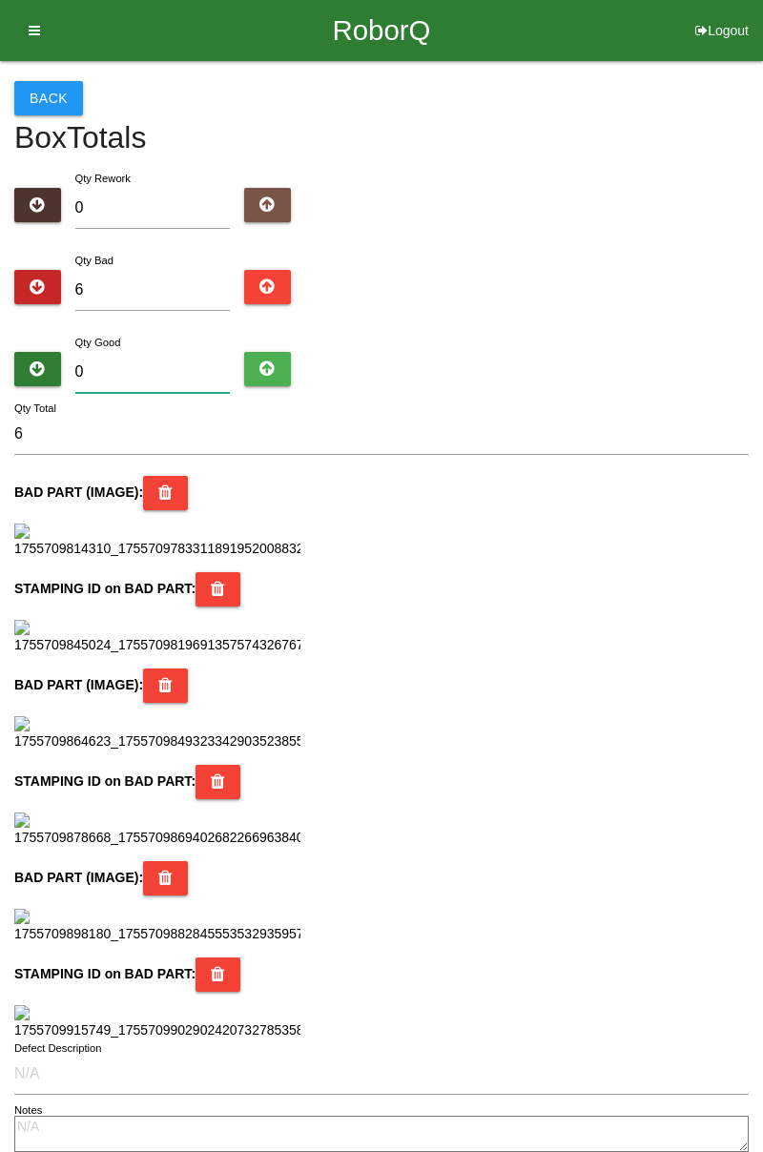
type input "7"
type input "13"
type input "78"
type input "84"
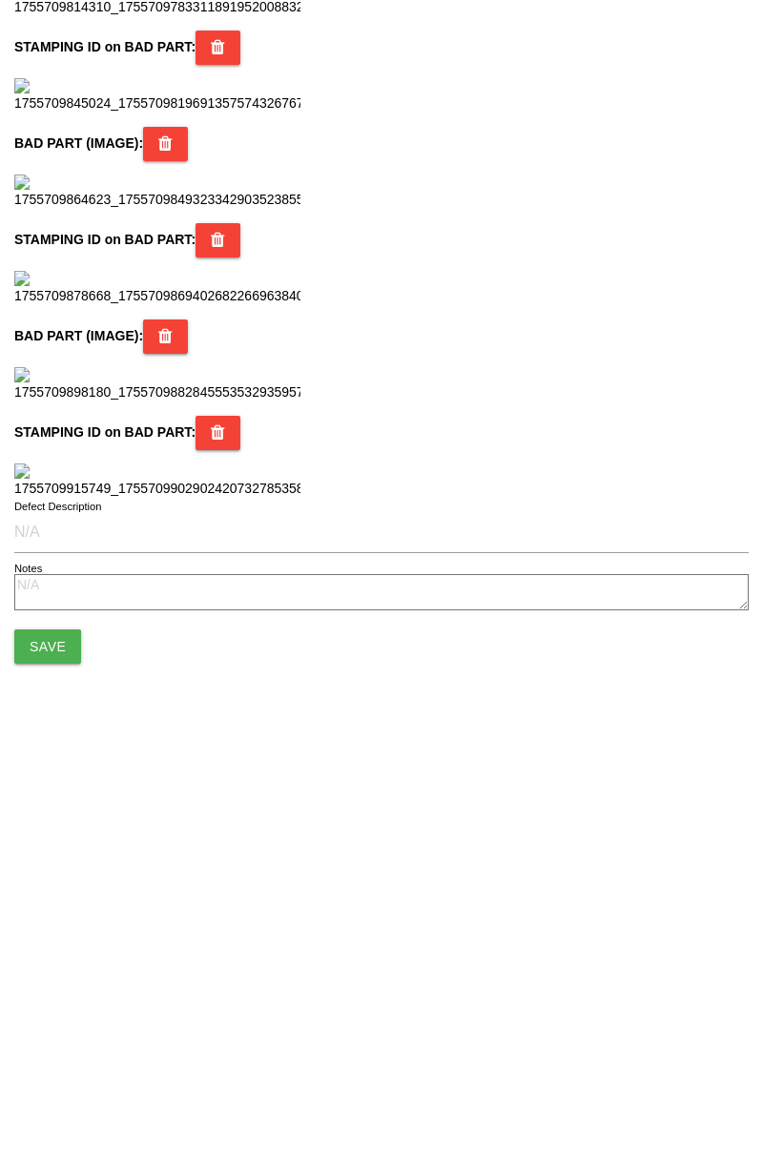
scroll to position [1694, 0]
type input "78"
click at [52, 1049] on button "Save" at bounding box center [47, 1040] width 67 height 34
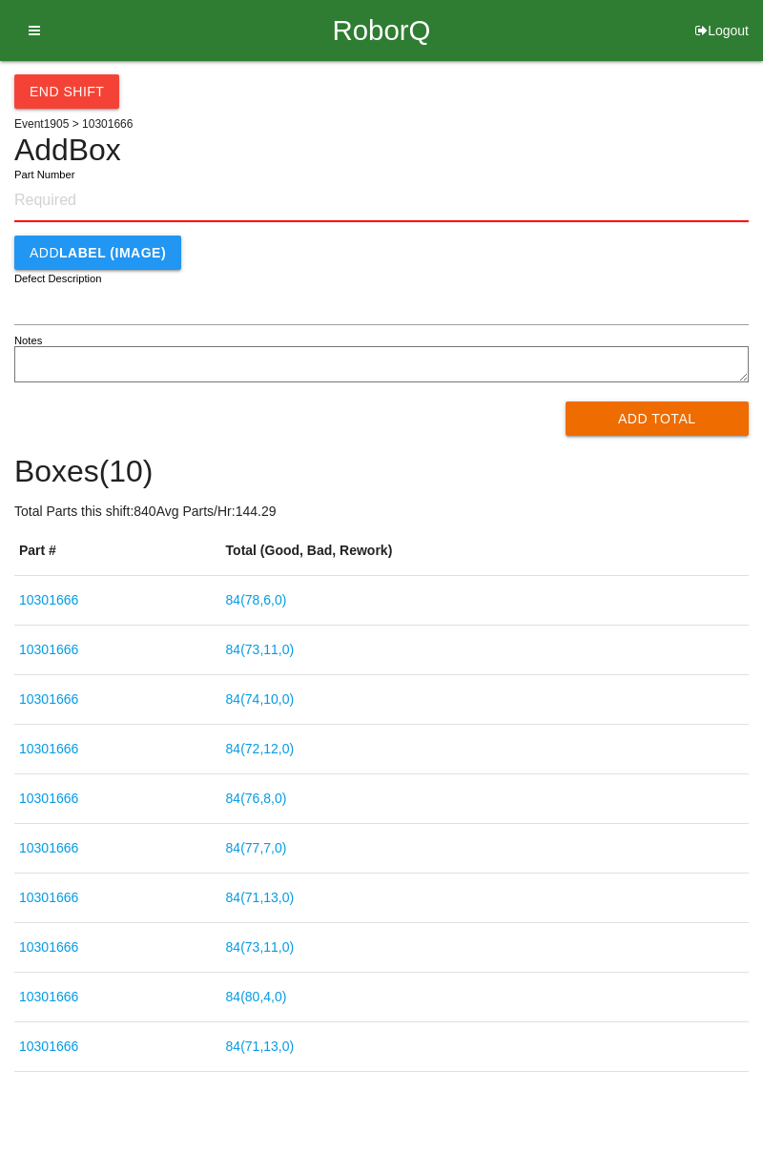
click at [284, 603] on link "84 ( 78 , 6 , 0 )" at bounding box center [256, 599] width 61 height 15
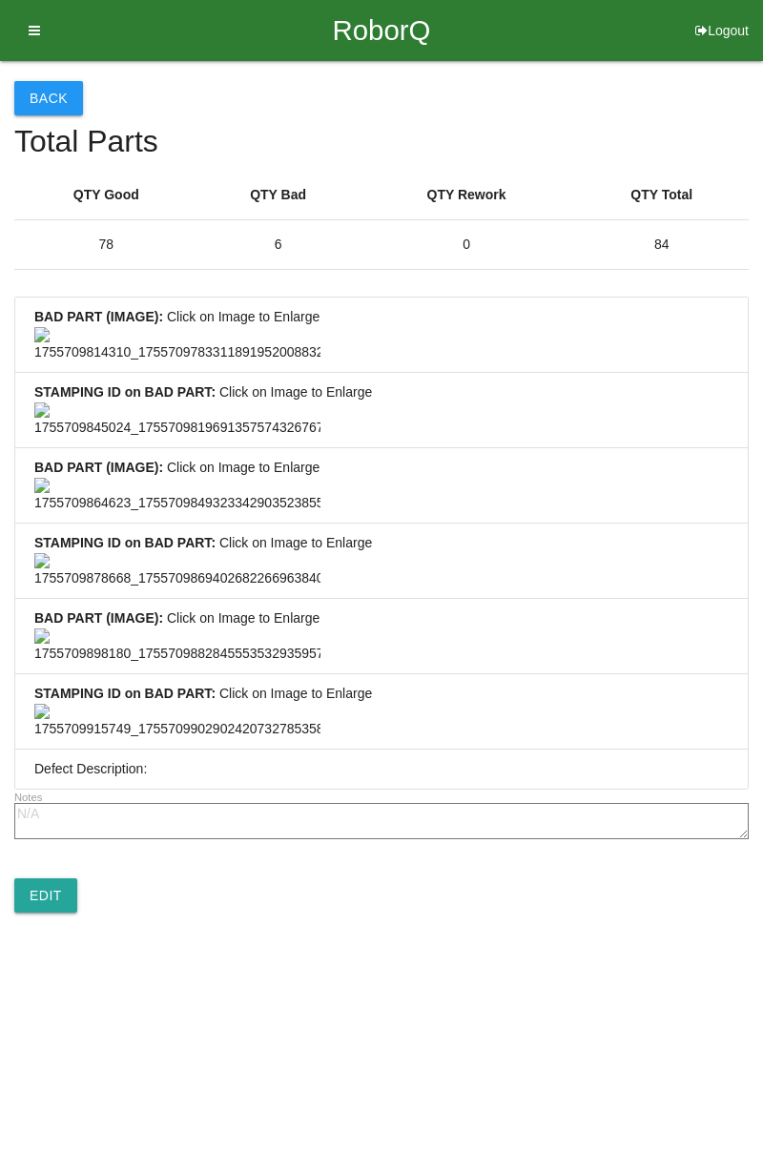
click at [48, 84] on button "Back" at bounding box center [48, 98] width 69 height 34
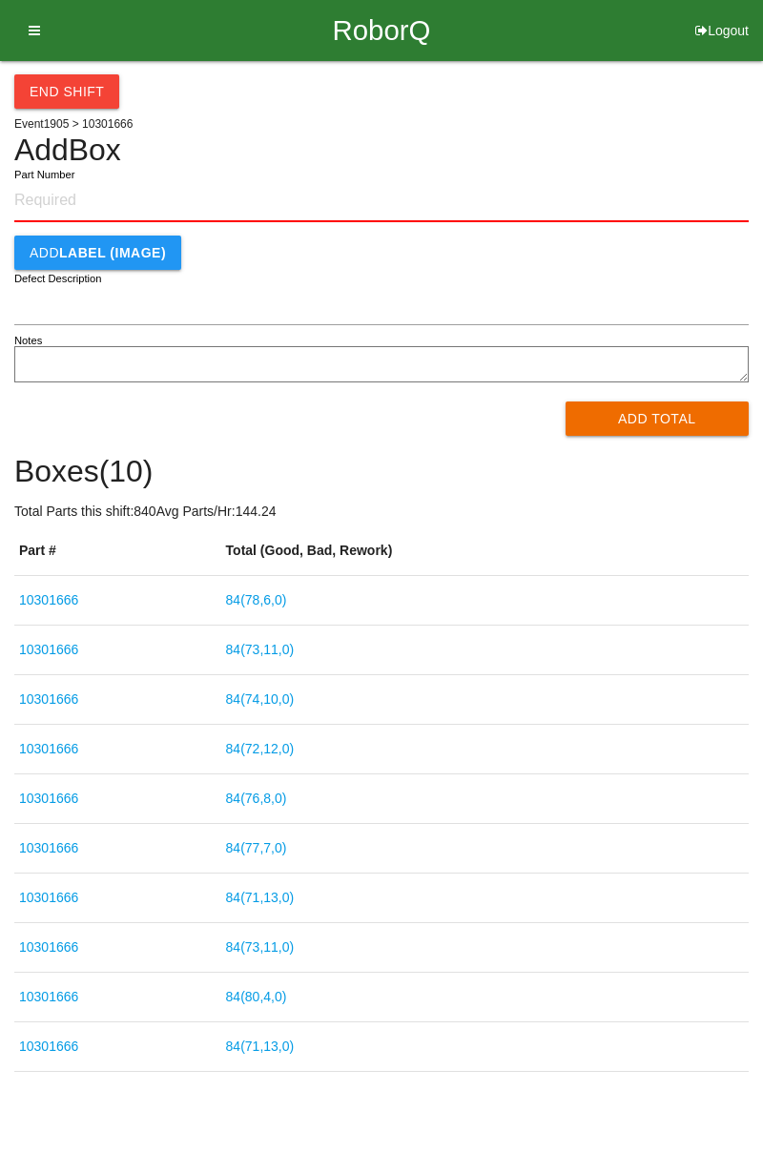
click at [288, 652] on link "84 ( 73 , 11 , 0 )" at bounding box center [260, 649] width 69 height 15
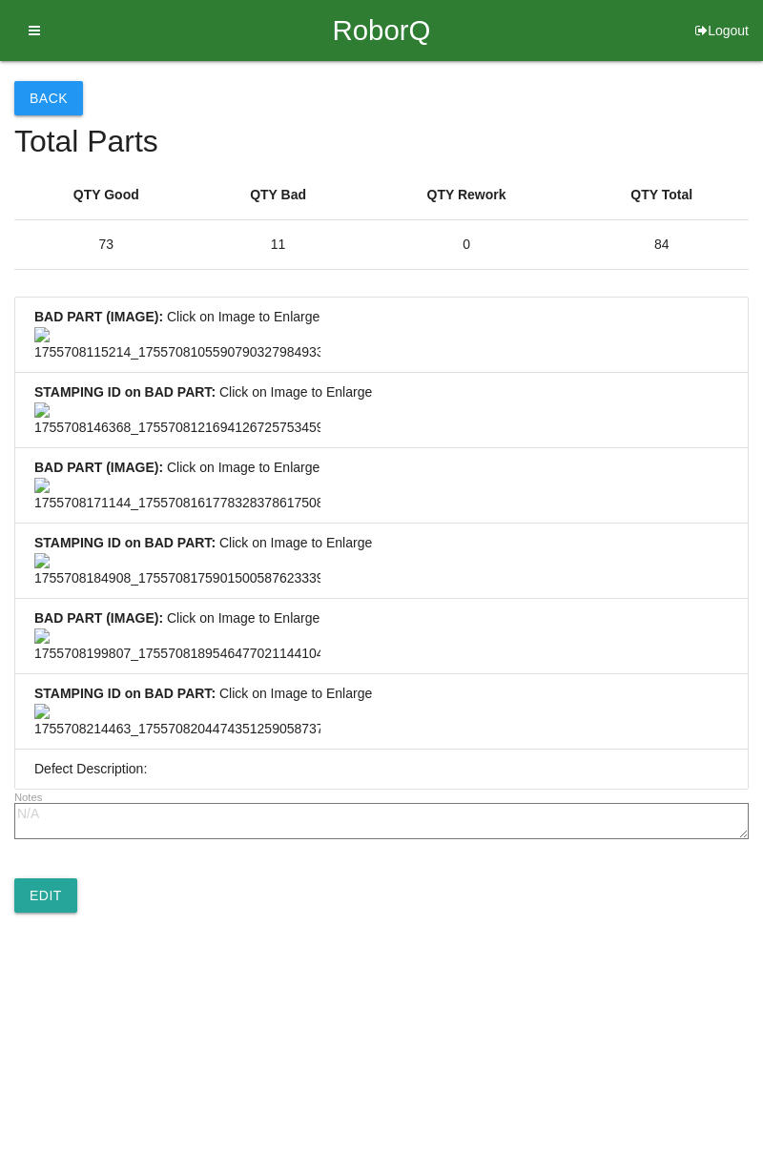
click at [61, 96] on button "Back" at bounding box center [48, 98] width 69 height 34
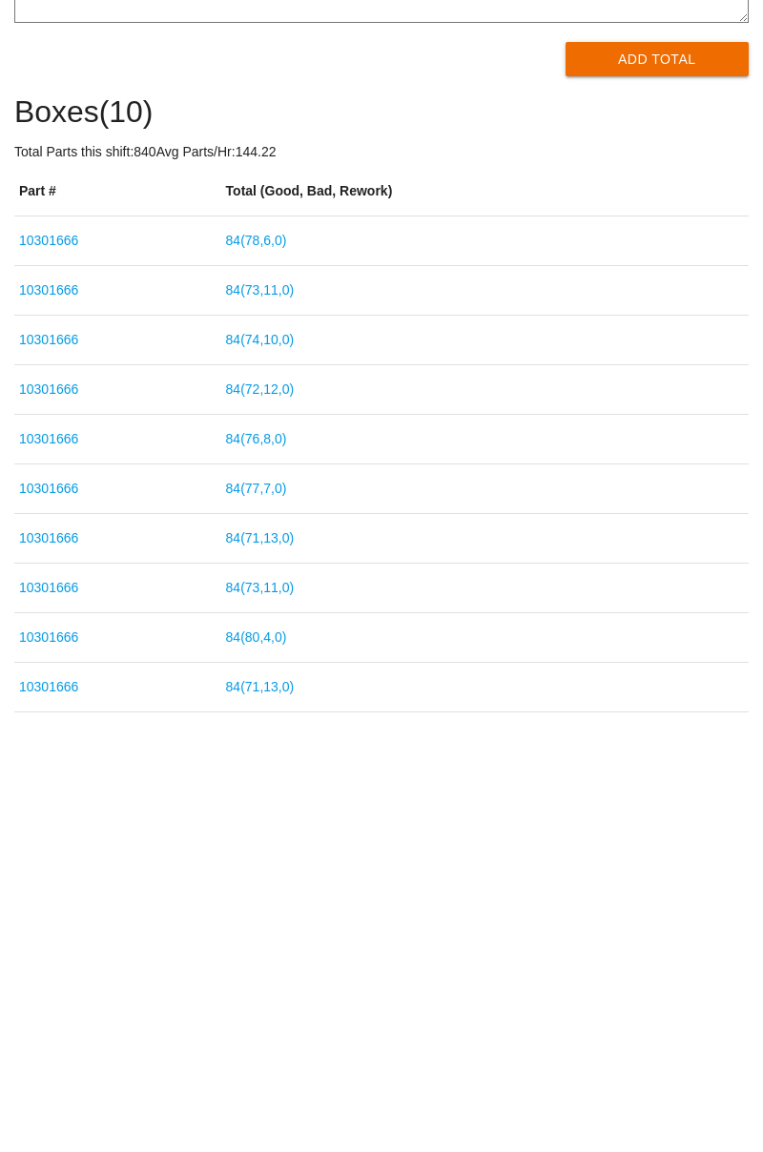
scroll to position [12, 0]
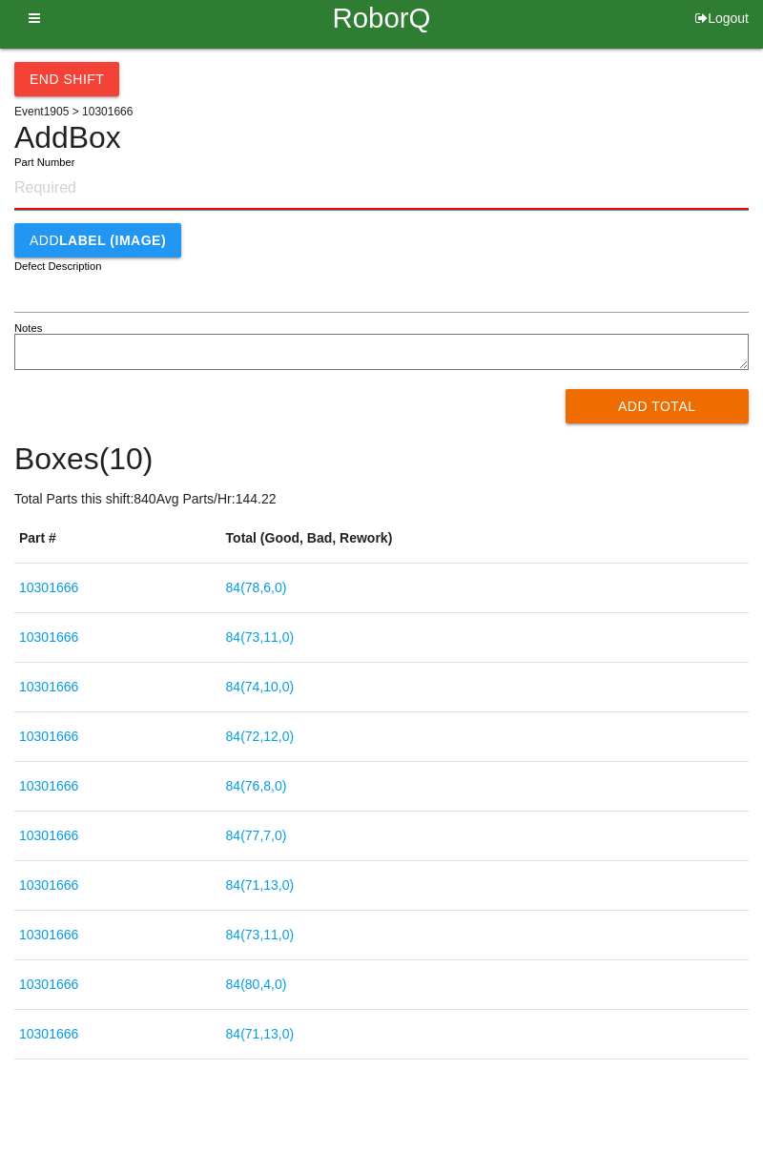
paste input "10301666"
type input "10301666"
click at [653, 393] on button "Add Total" at bounding box center [658, 406] width 184 height 34
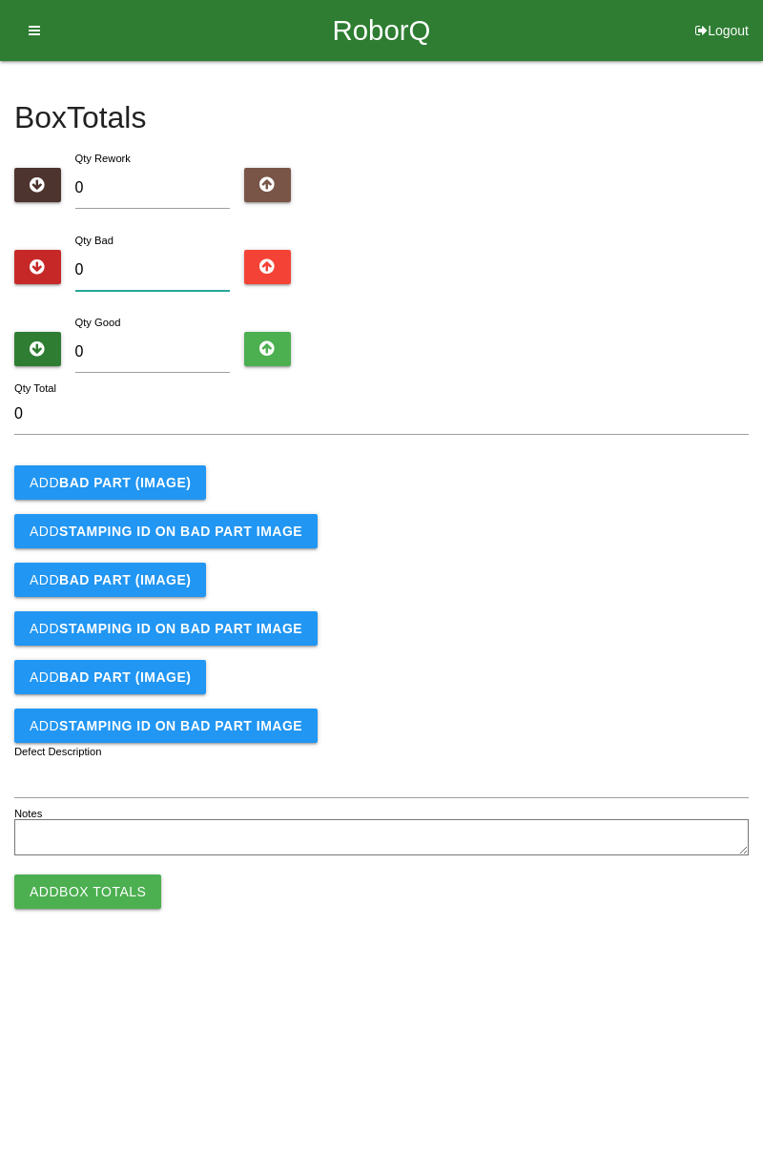
click at [144, 261] on input "0" at bounding box center [152, 270] width 155 height 41
type input "2"
click at [167, 352] on input "0" at bounding box center [152, 352] width 155 height 41
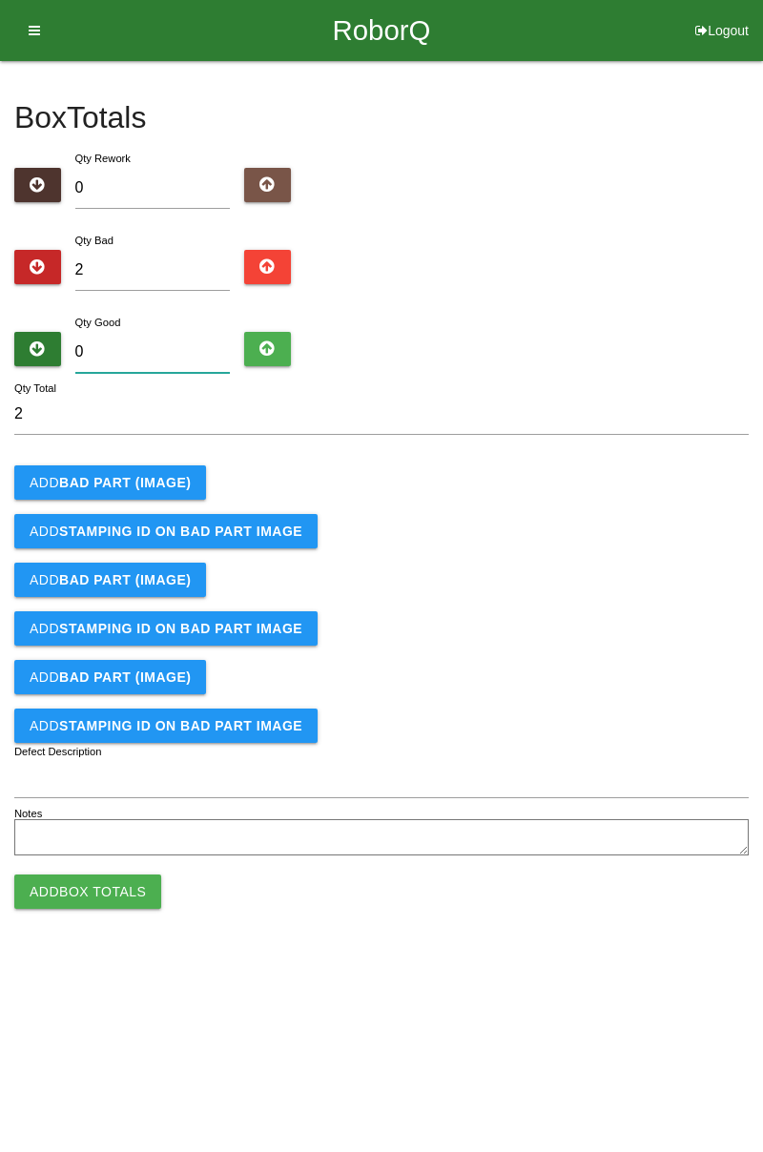
type input "8"
type input "10"
type input "82"
type input "84"
type input "82"
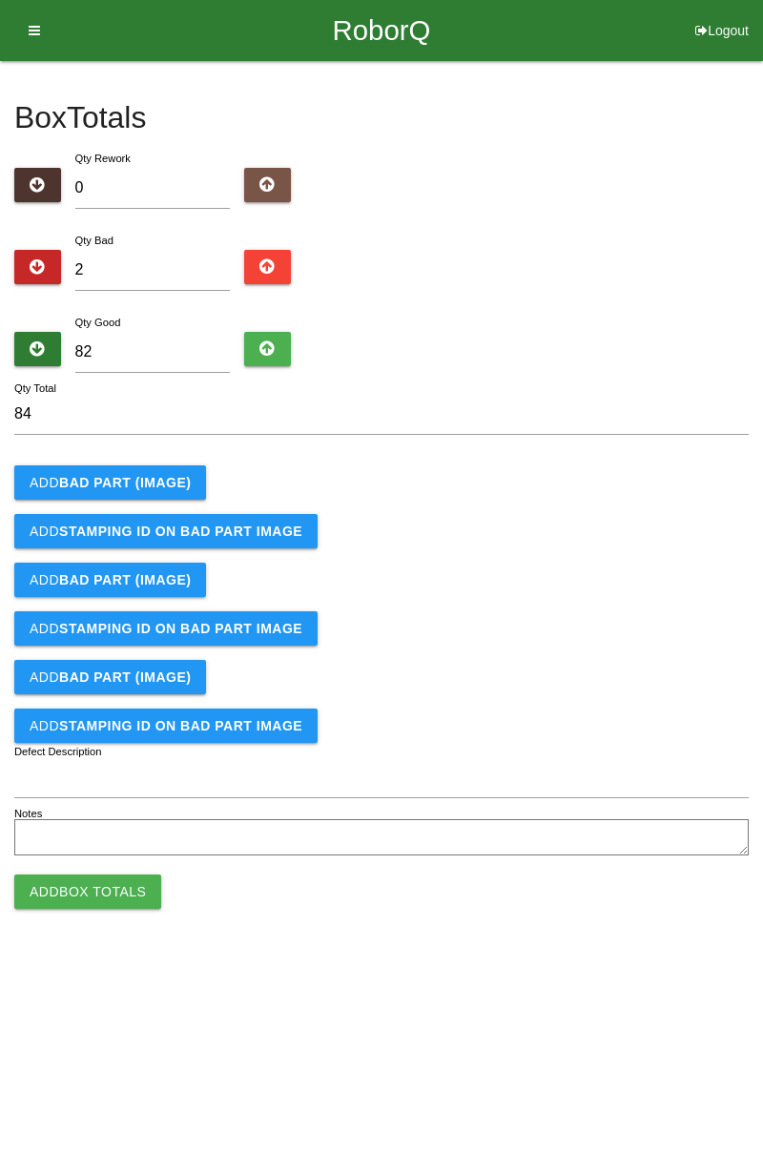
click at [154, 487] on b "BAD PART (IMAGE)" at bounding box center [125, 482] width 132 height 15
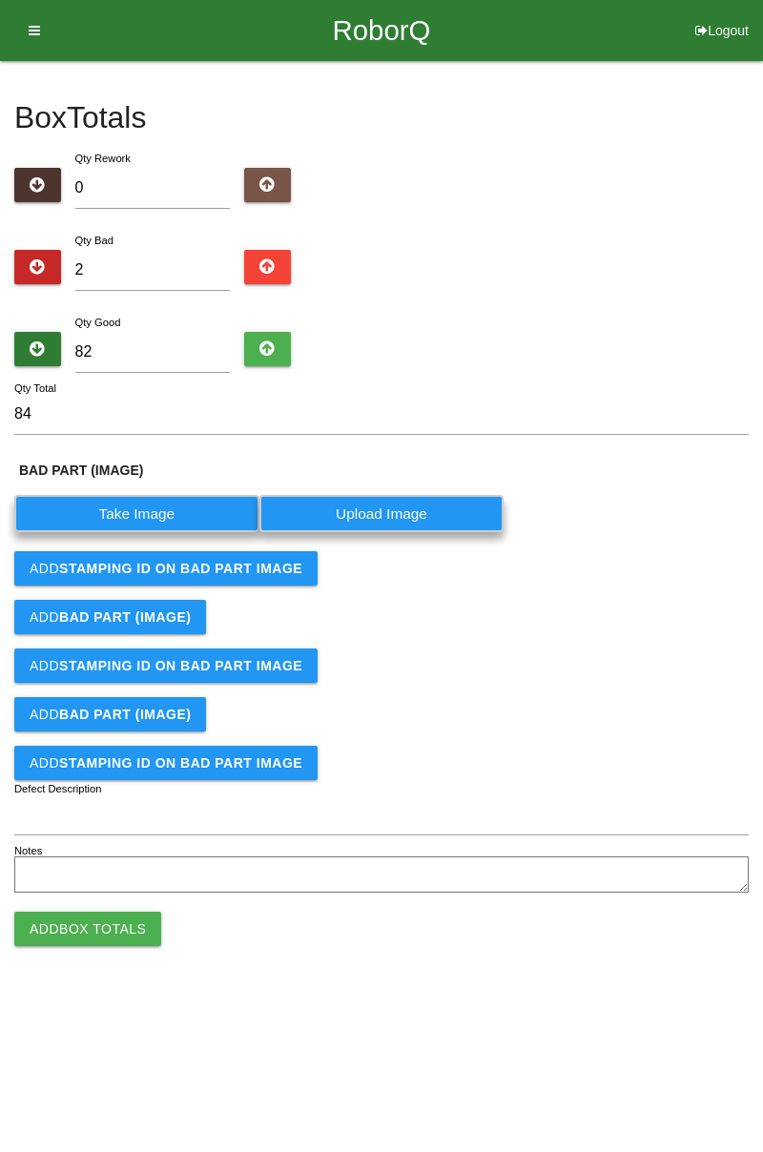
click at [162, 514] on label "Take Image" at bounding box center [136, 513] width 245 height 37
click at [0, 0] on \(IMAGE\) "Take Image" at bounding box center [0, 0] width 0 height 0
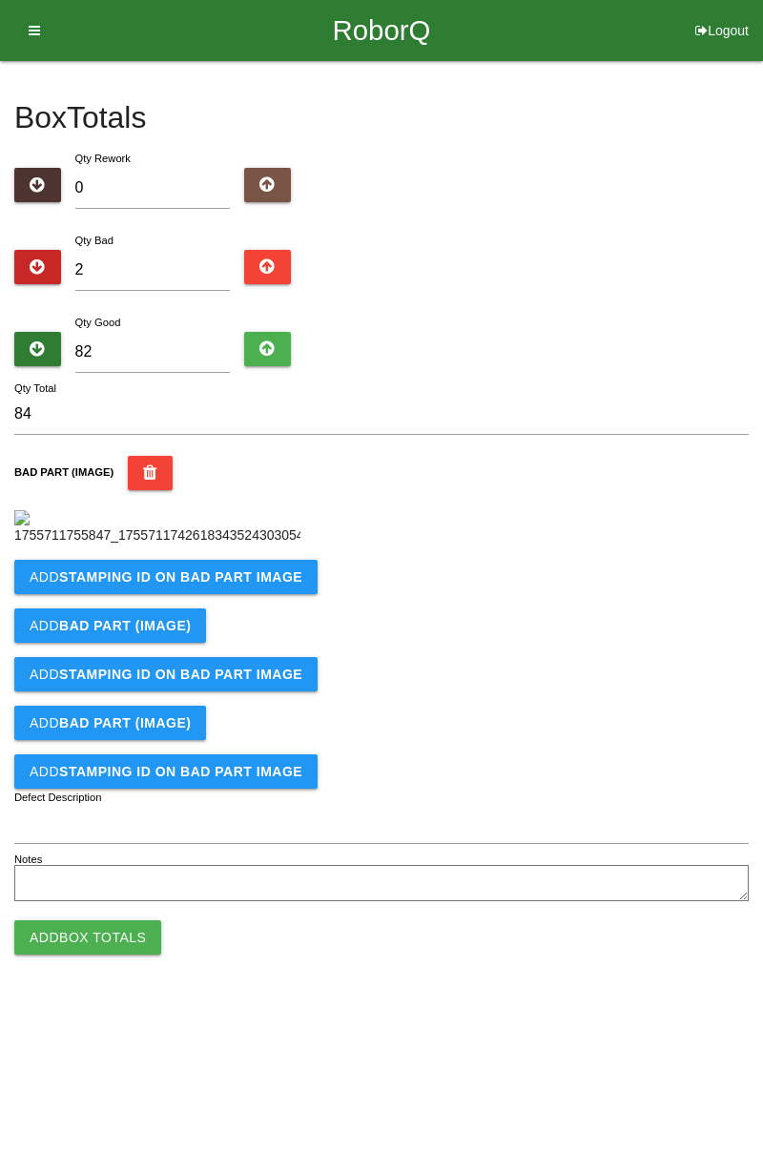
click at [212, 594] on button "Add STAMPING ID on BAD PART Image" at bounding box center [165, 577] width 303 height 34
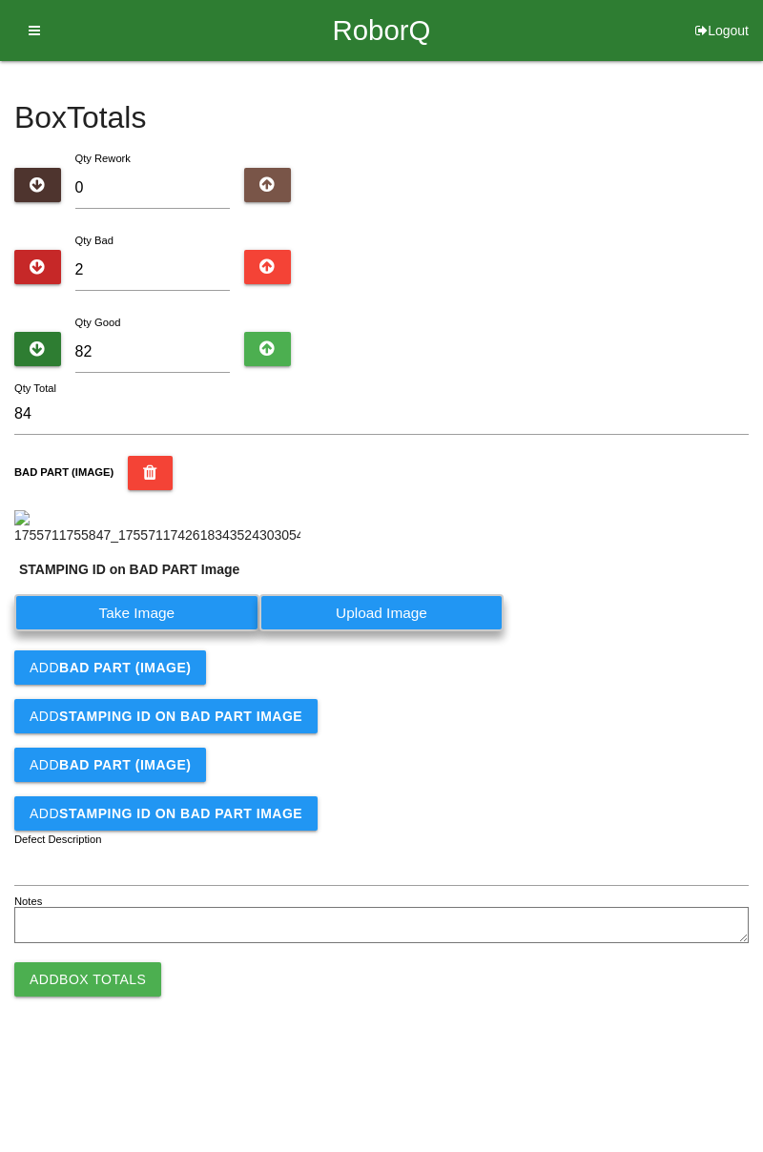
click at [189, 631] on label "Take Image" at bounding box center [136, 612] width 245 height 37
click at [0, 0] on PART "Take Image" at bounding box center [0, 0] width 0 height 0
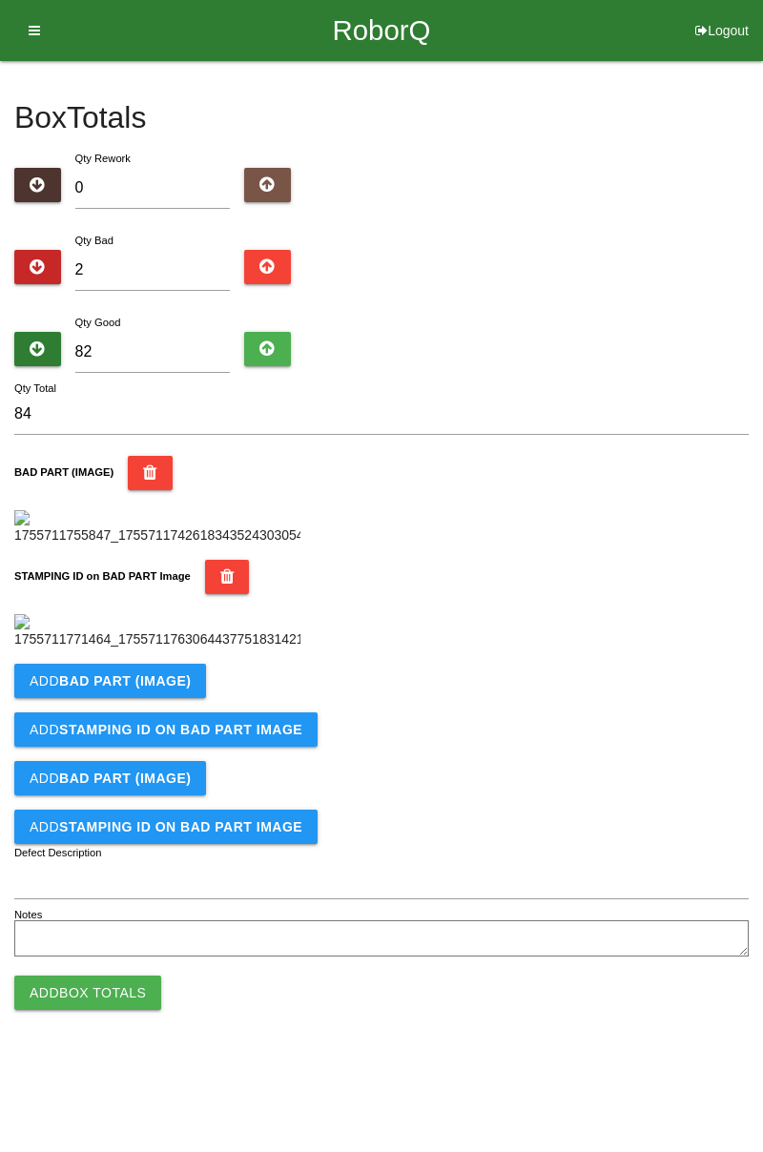
scroll to position [420, 0]
click at [152, 698] on button "Add BAD PART (IMAGE)" at bounding box center [110, 681] width 192 height 34
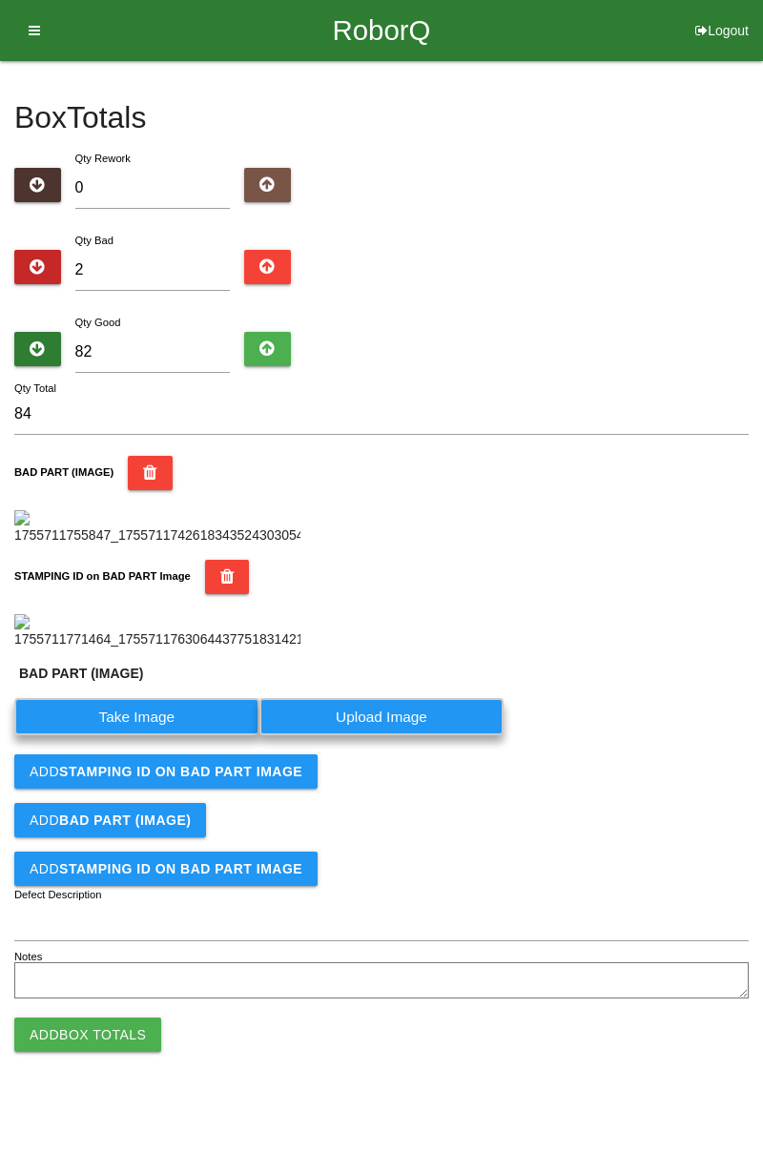
click at [178, 735] on label "Take Image" at bounding box center [136, 716] width 245 height 37
click at [0, 0] on \(IMAGE\) "Take Image" at bounding box center [0, 0] width 0 height 0
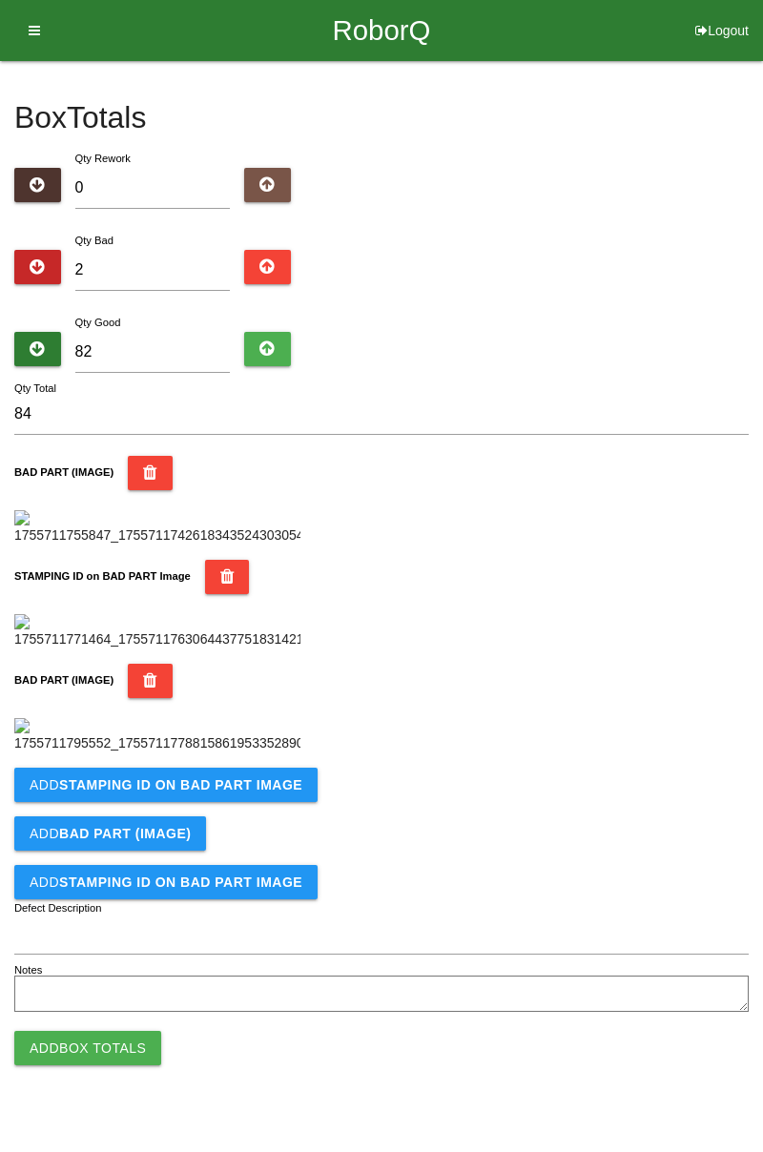
scroll to position [733, 0]
click at [226, 793] on b "STAMPING ID on BAD PART Image" at bounding box center [180, 784] width 243 height 15
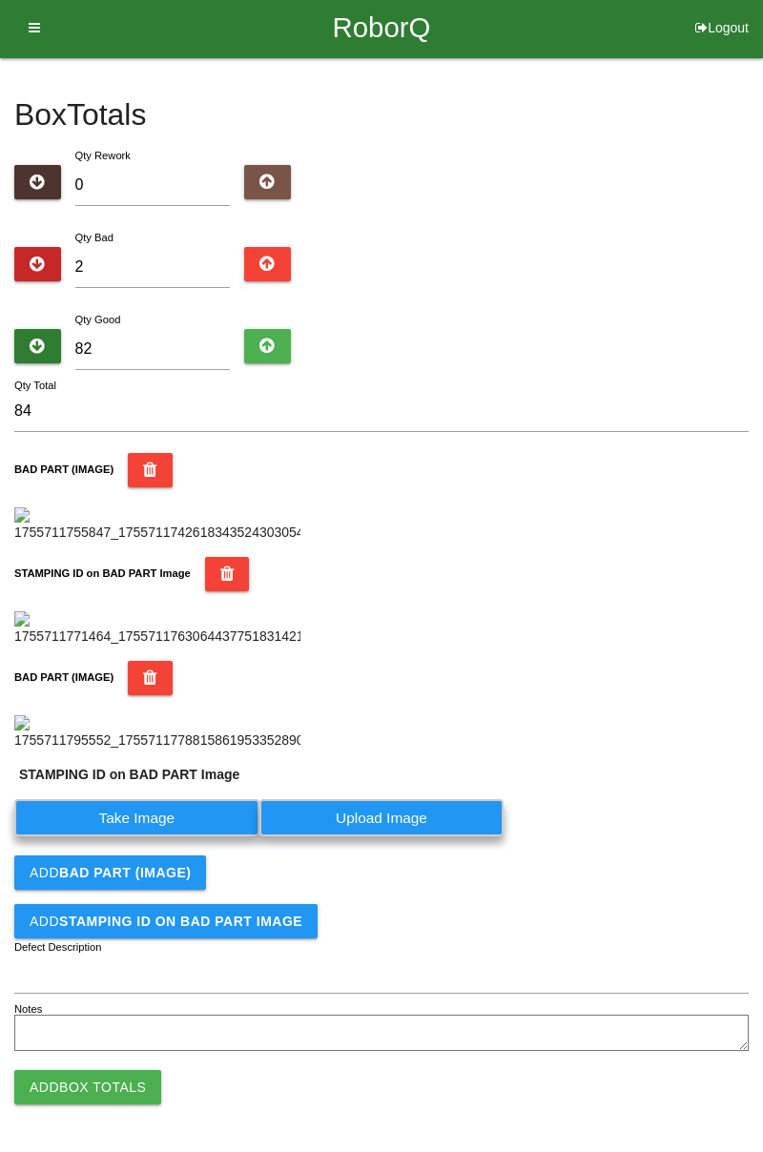
click at [170, 837] on label "Take Image" at bounding box center [136, 817] width 245 height 37
click at [0, 0] on PART "Take Image" at bounding box center [0, 0] width 0 height 0
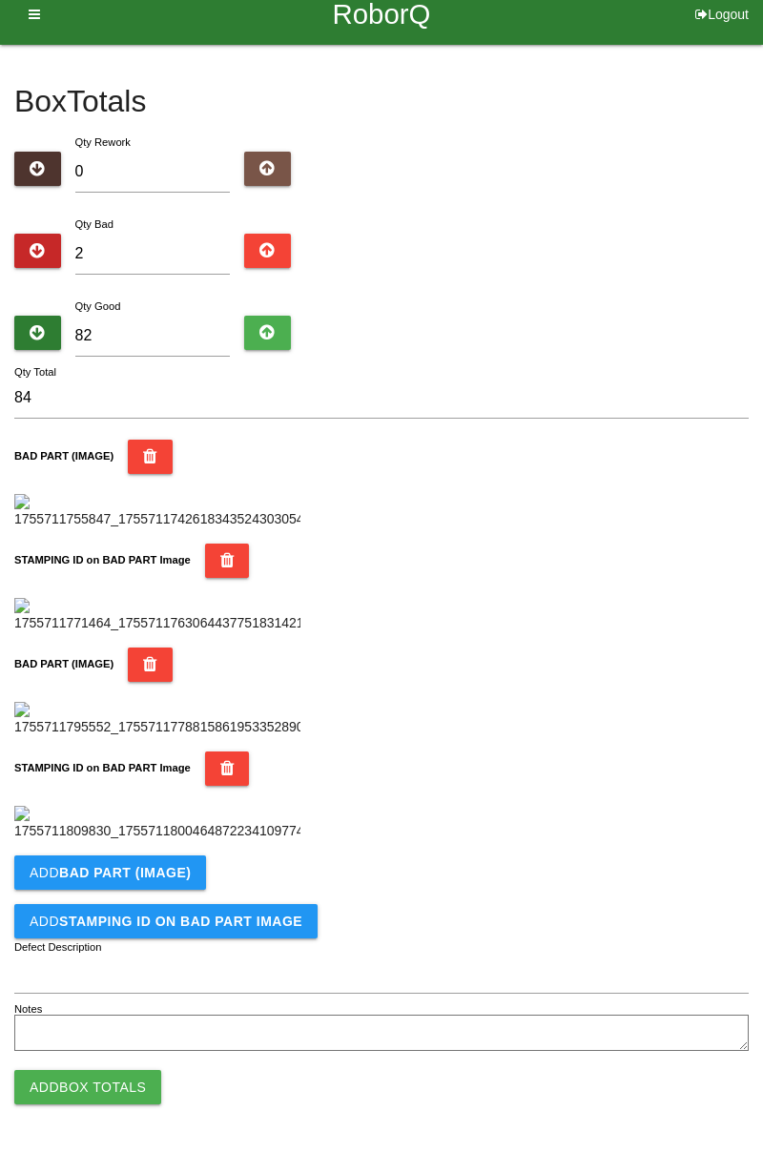
scroll to position [1045, 0]
click at [122, 1075] on button "Add Box Totals" at bounding box center [87, 1087] width 147 height 34
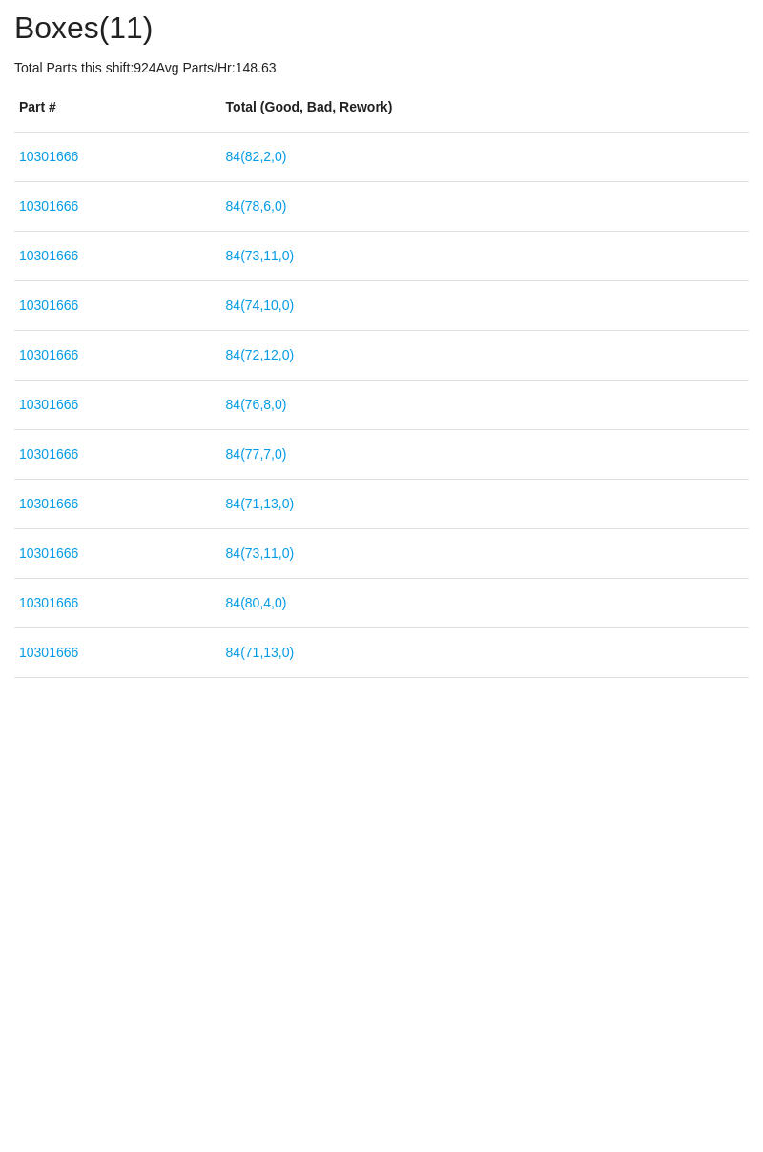
scroll to position [59, 0]
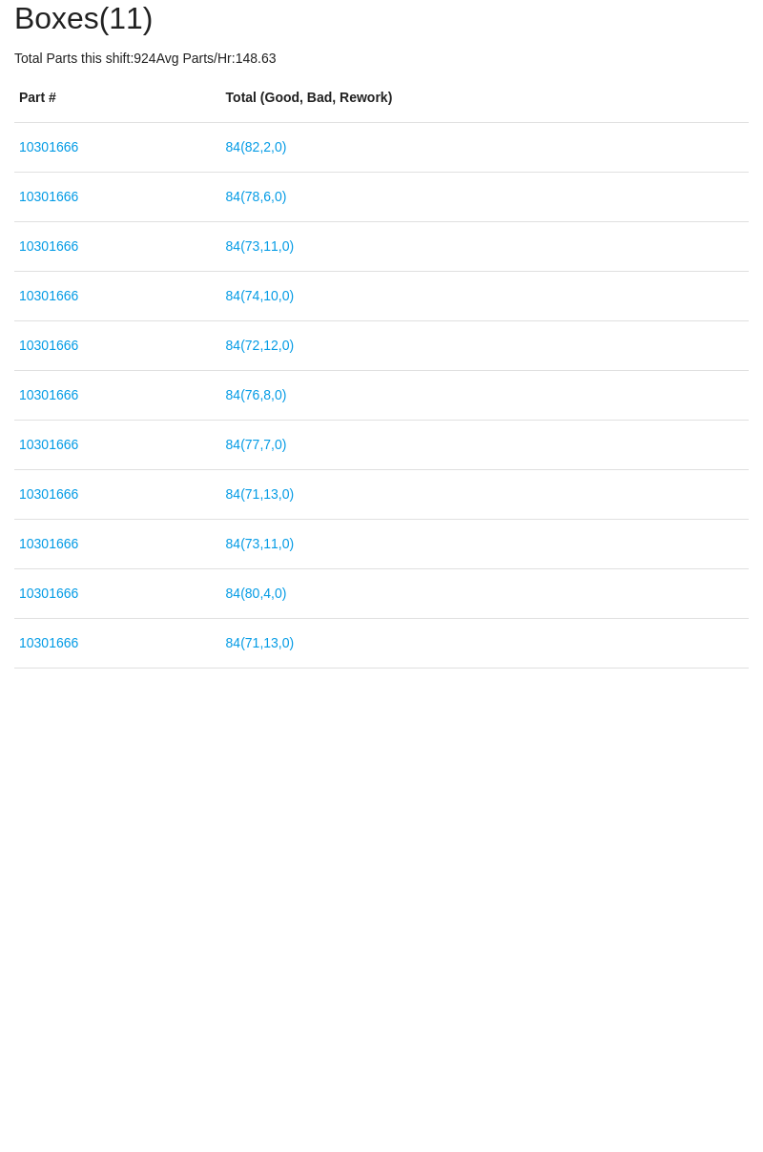
type input "10301666"
click at [761, 629] on div "End Shift Event 1905 > 10301666 Add Box 10301666 Part Number Add LABEL (IMAGE) …" at bounding box center [381, 532] width 763 height 1060
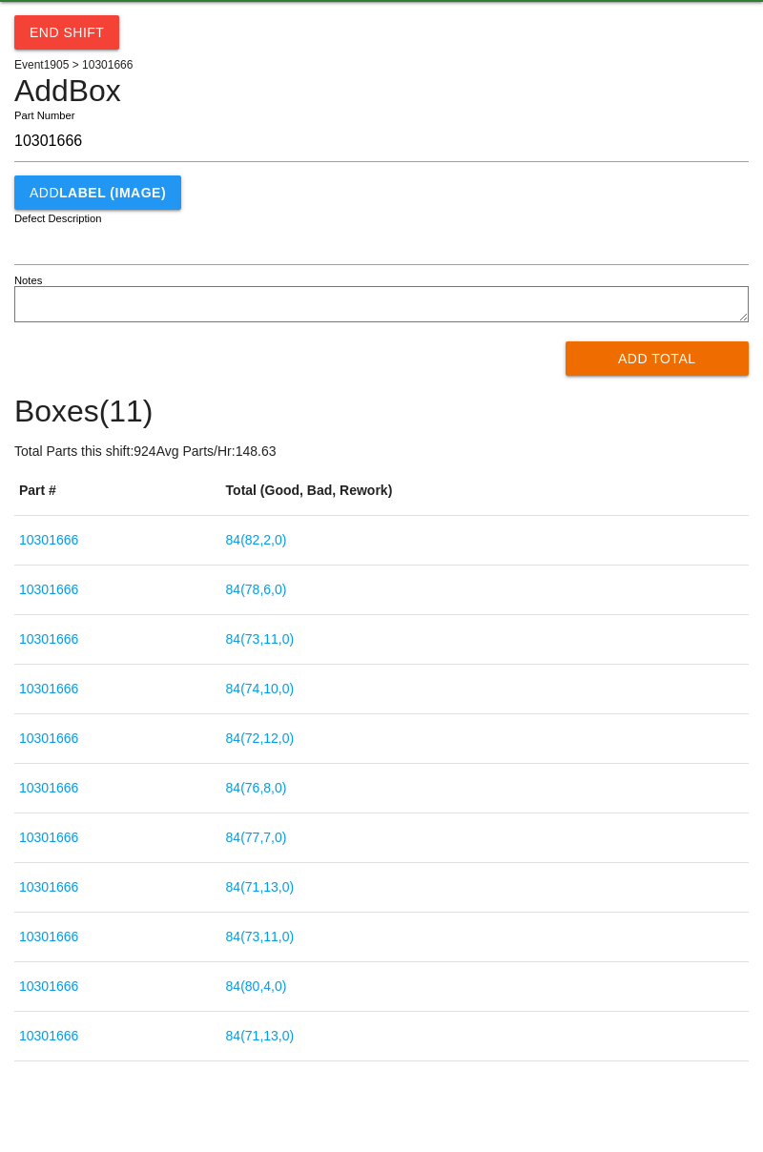
click at [762, 217] on div "End Shift Event 1905 > 10301666 Add Box 10301666 Part Number Add LABEL (IMAGE) …" at bounding box center [381, 532] width 763 height 1060
